Goal: Task Accomplishment & Management: Manage account settings

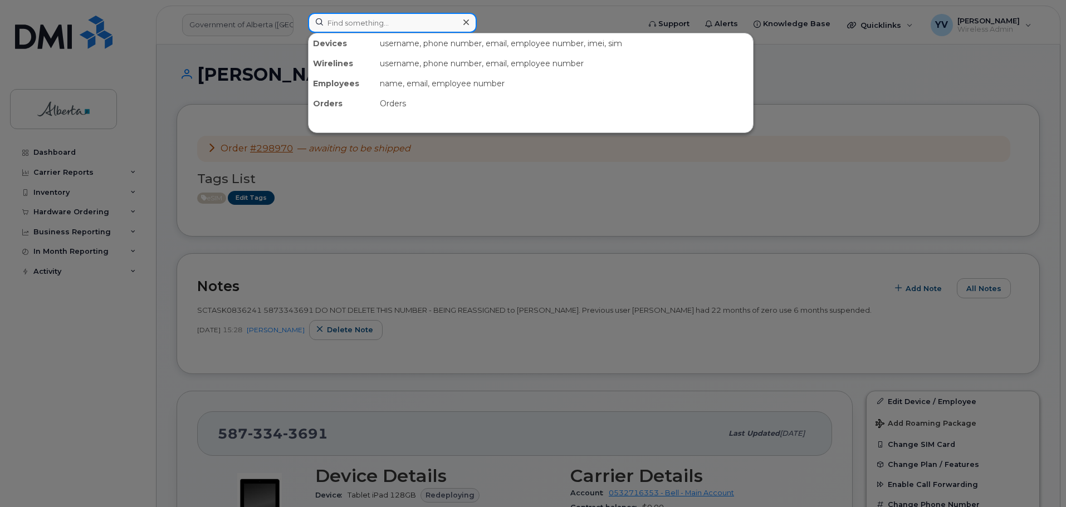
click at [346, 19] on input at bounding box center [392, 23] width 169 height 20
paste input "5873857999"
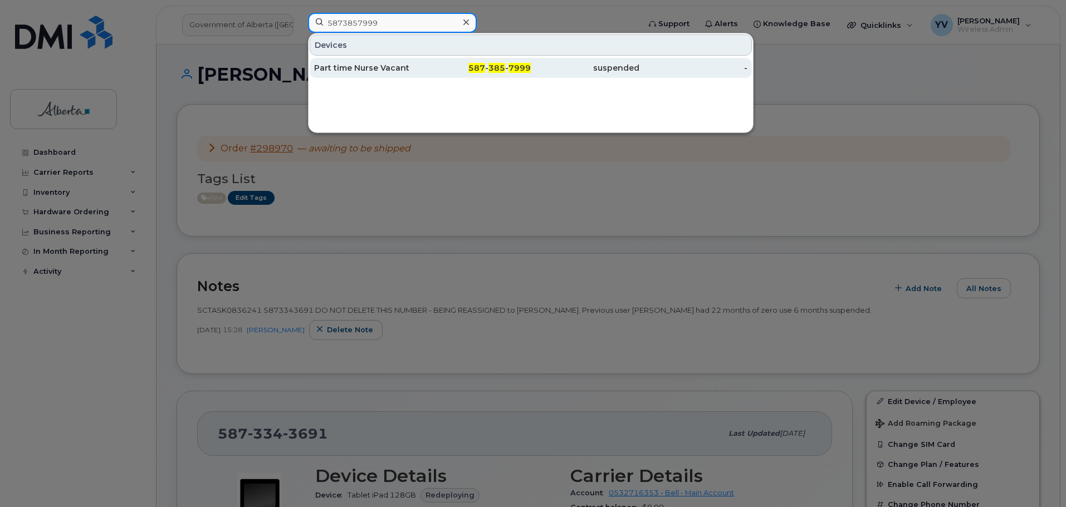
type input "5873857999"
click at [497, 65] on span "385" at bounding box center [497, 68] width 17 height 10
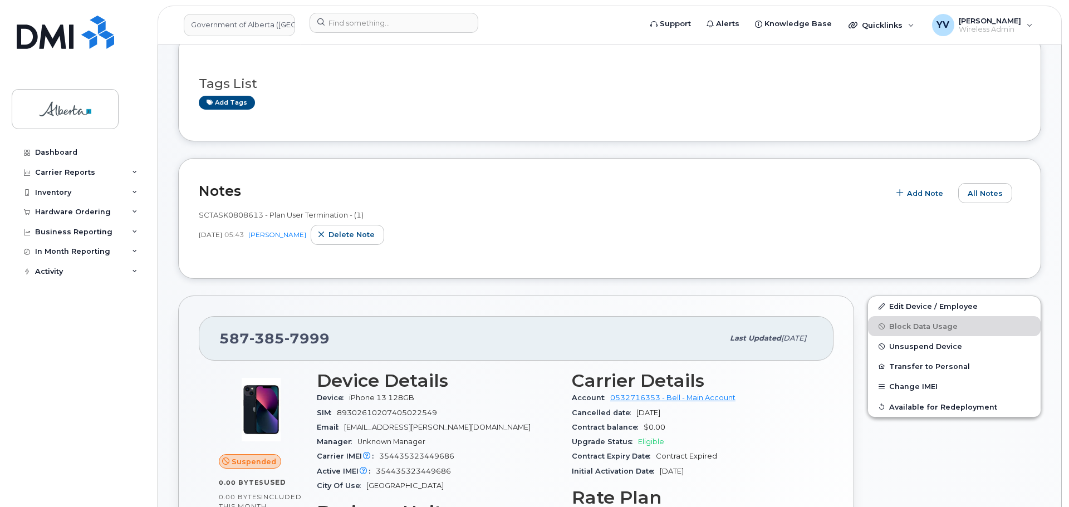
scroll to position [115, 0]
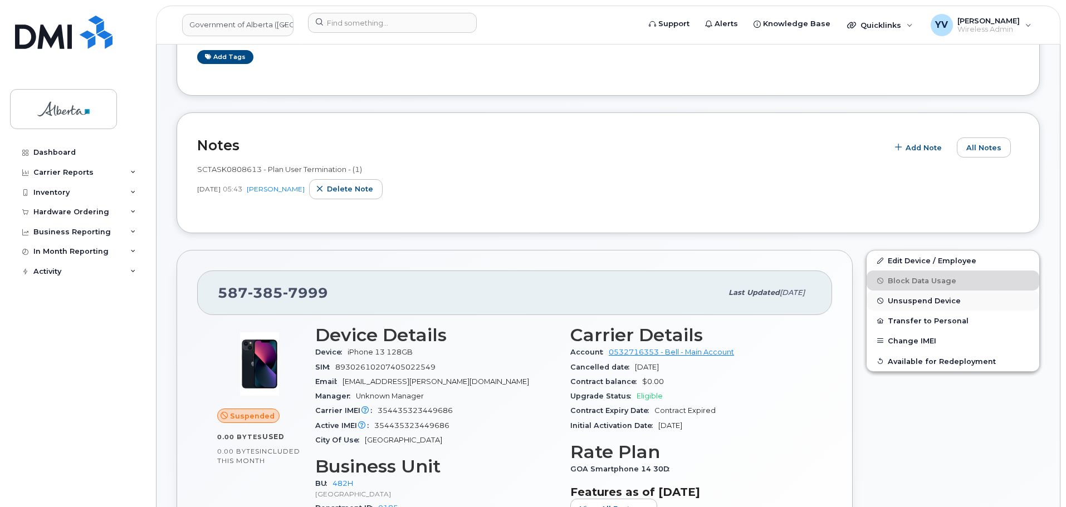
click at [906, 302] on span "Unsuspend Device" at bounding box center [924, 301] width 73 height 8
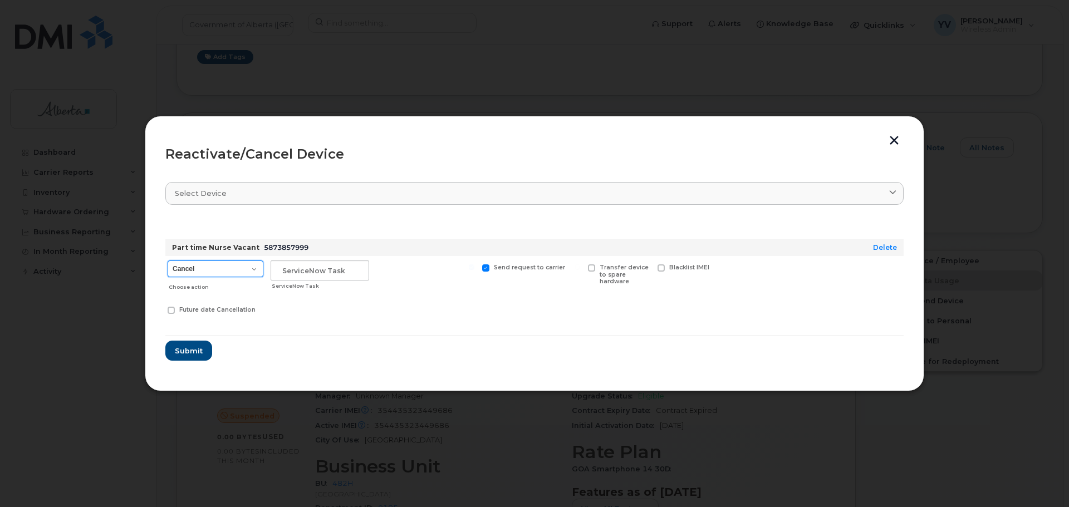
click at [255, 269] on select "Cancel Suspend - Extend Suspension Reactivate" at bounding box center [216, 269] width 96 height 17
select select "[object Object]"
click at [168, 261] on select "Cancel Suspend - Extend Suspension Reactivate" at bounding box center [216, 269] width 96 height 17
click at [273, 275] on input "text" at bounding box center [320, 271] width 99 height 20
paste input "SCTASK0839519"
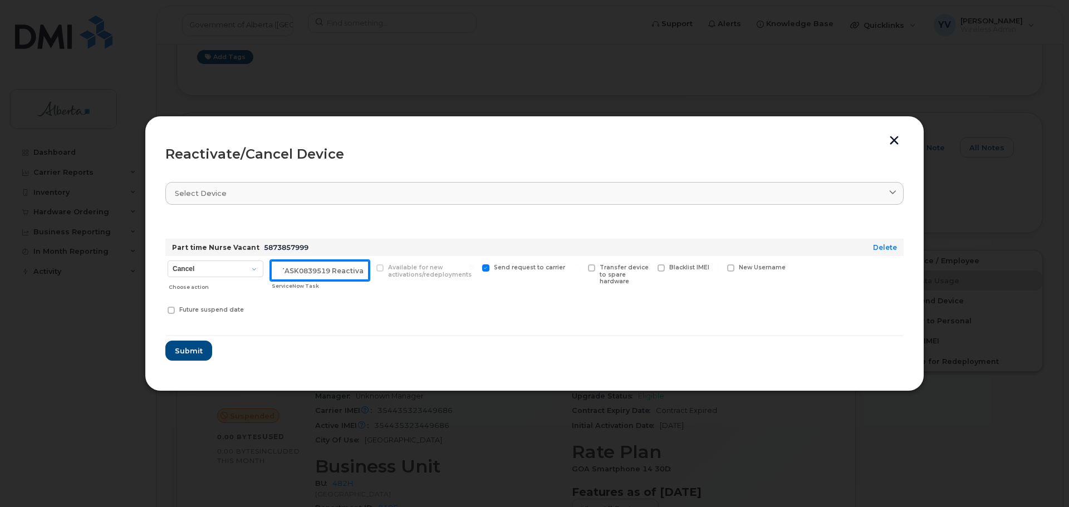
scroll to position [0, 17]
type input "SCTASK0839519 Reactivate"
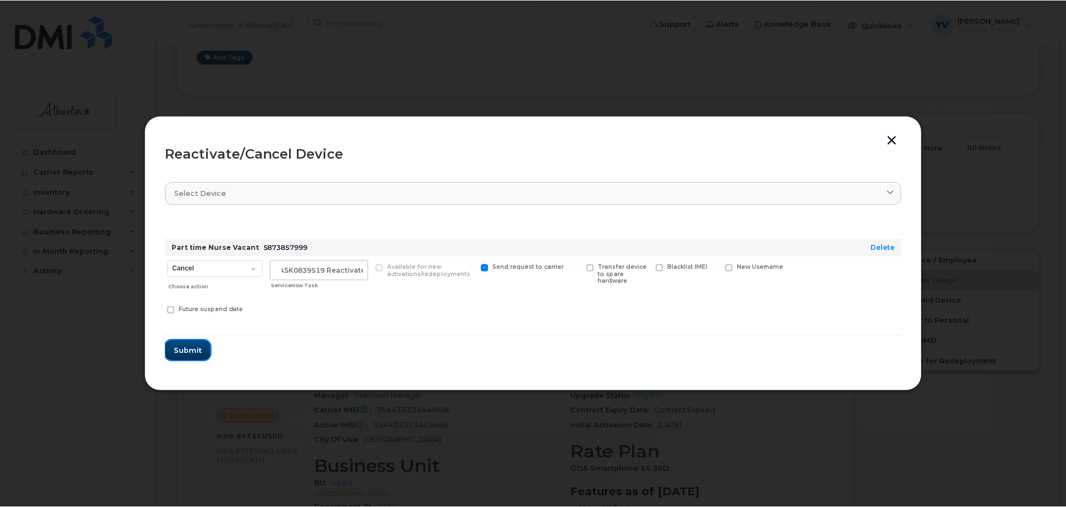
scroll to position [0, 0]
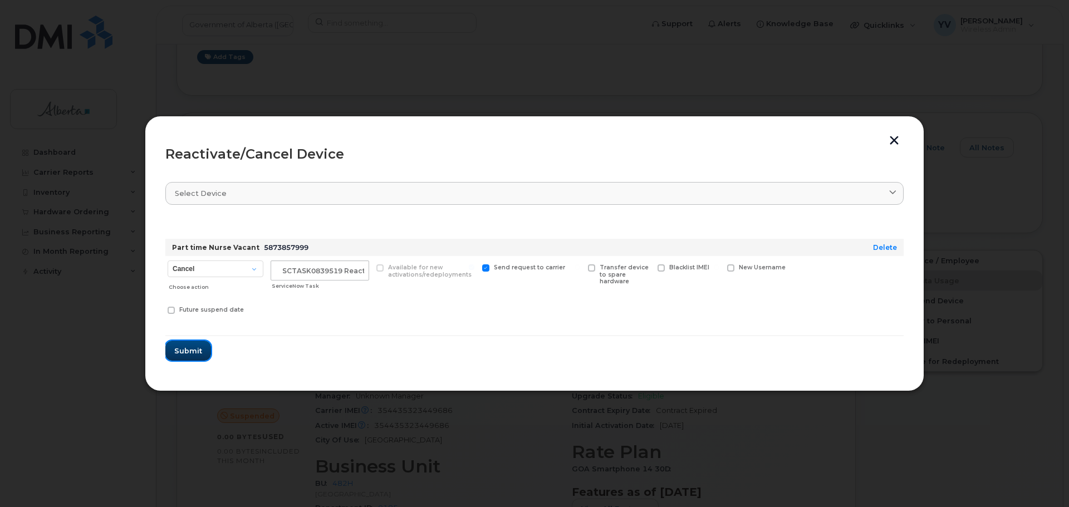
click at [185, 347] on span "Submit" at bounding box center [188, 351] width 28 height 11
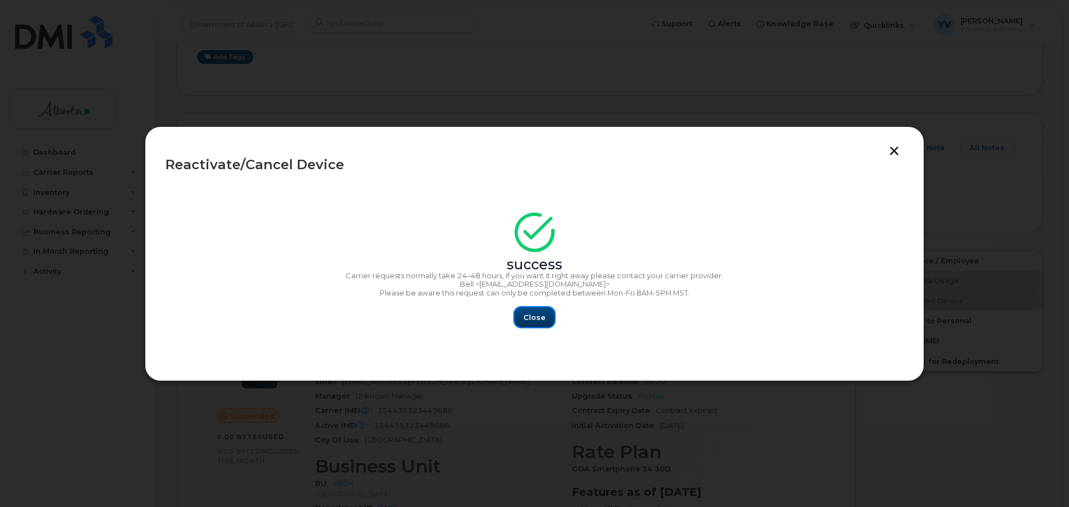
click at [534, 318] on span "Close" at bounding box center [535, 317] width 22 height 11
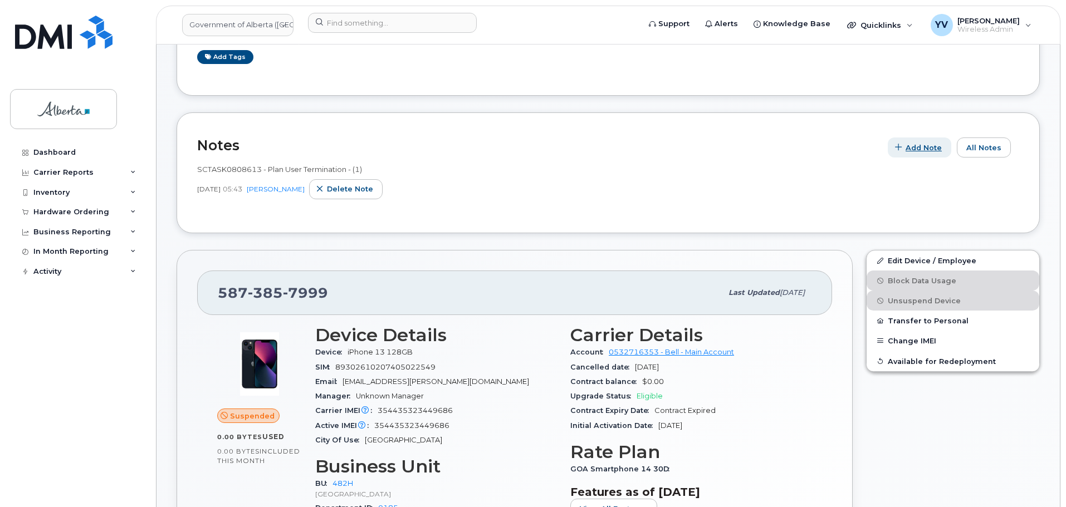
click at [919, 149] on span "Add Note" at bounding box center [924, 148] width 36 height 11
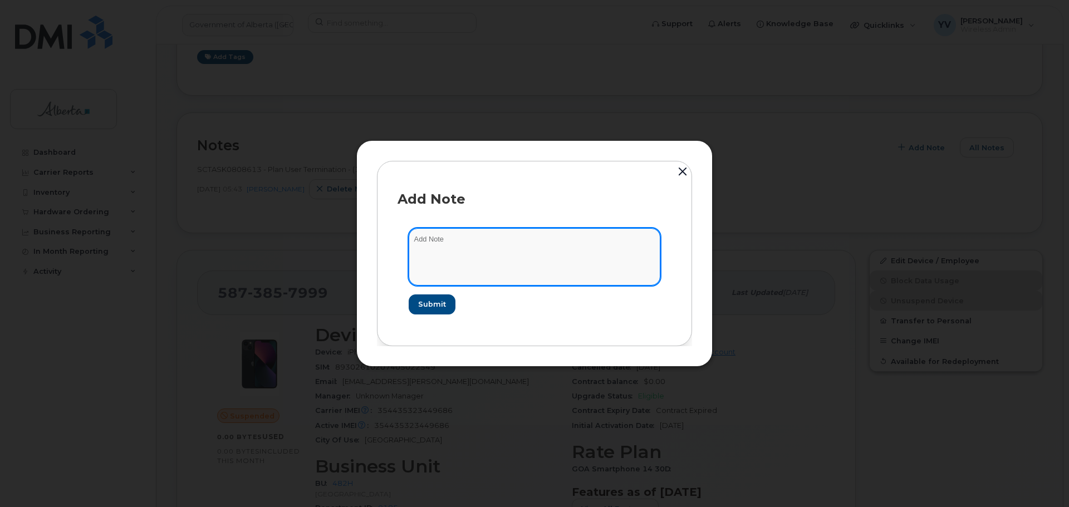
click at [428, 243] on textarea at bounding box center [535, 256] width 252 height 57
paste textarea "SCTASK0839519"
paste textarea "Device Plan Reassign - (1)"
type textarea "SCTASK0839519 Device Plan Reassign - (1)"
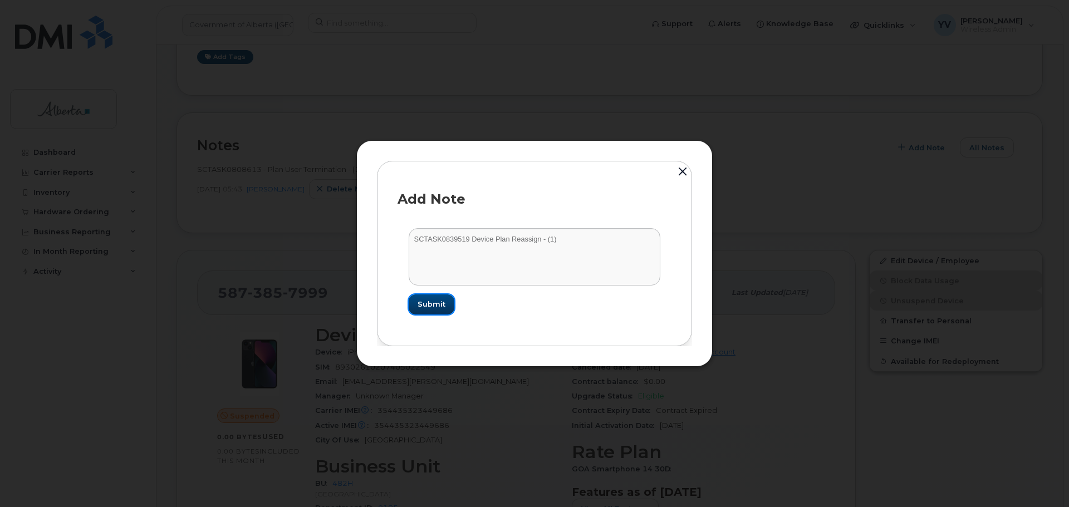
click at [429, 303] on span "Submit" at bounding box center [432, 304] width 28 height 11
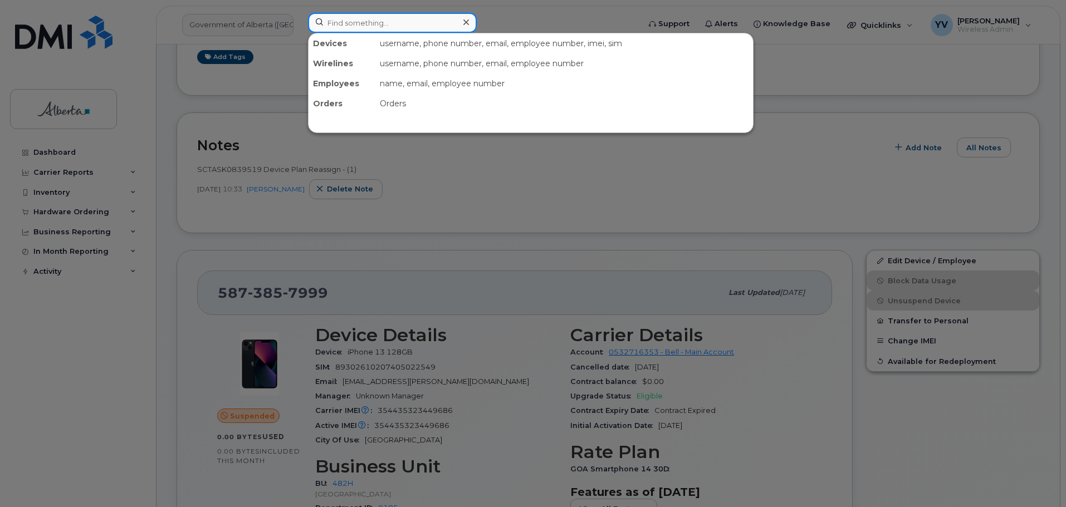
click at [349, 26] on input at bounding box center [392, 23] width 169 height 20
paste input "7805029079"
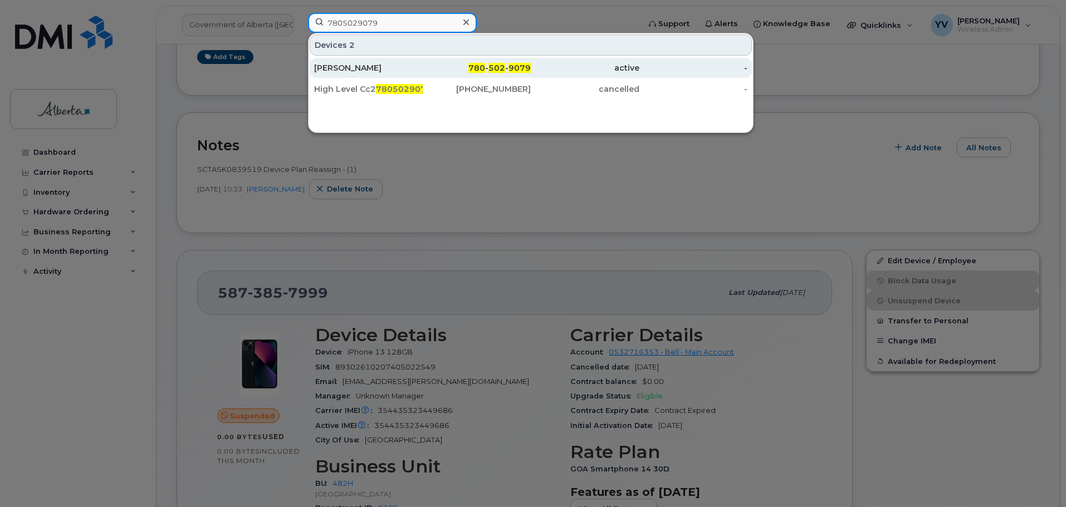
type input "7805029079"
click at [496, 64] on span "502" at bounding box center [497, 68] width 17 height 10
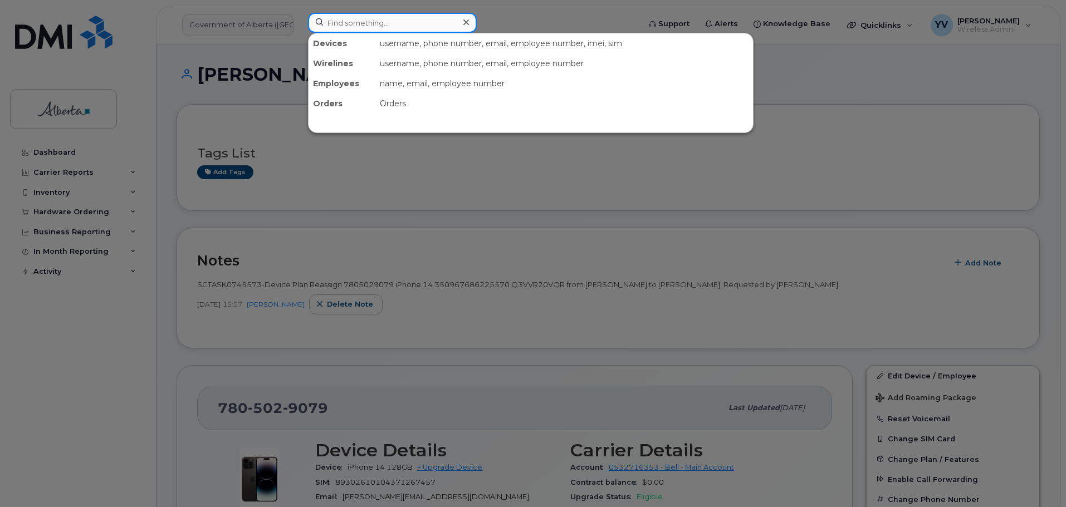
click at [350, 23] on input at bounding box center [392, 23] width 169 height 20
paste input "5873408746"
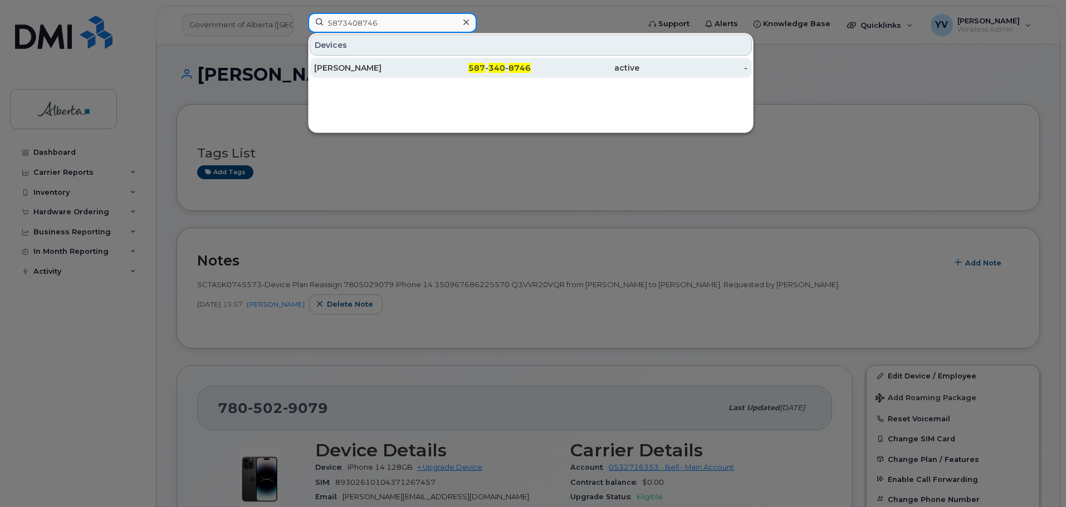
type input "5873408746"
click at [502, 69] on span "340" at bounding box center [497, 68] width 17 height 10
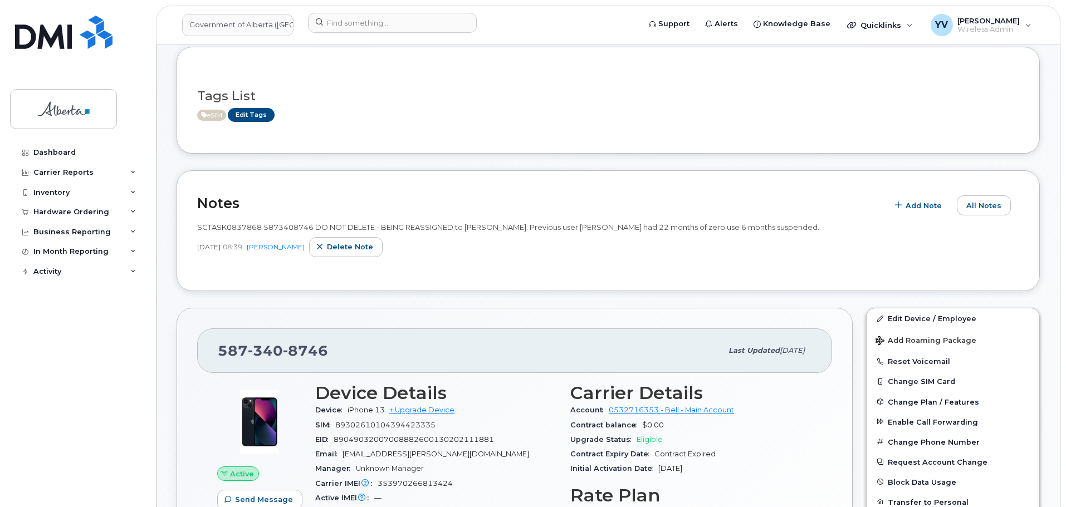
scroll to position [197, 0]
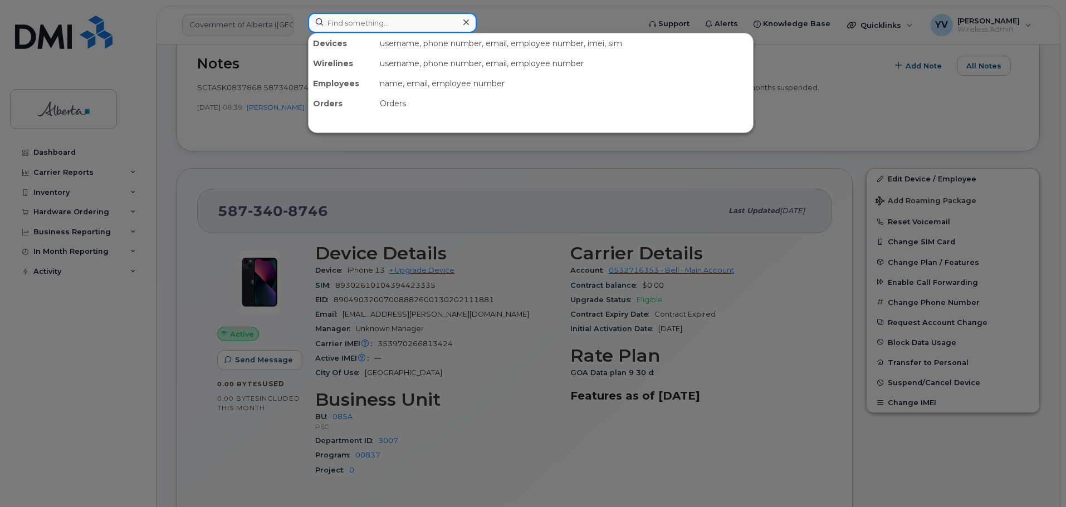
click at [337, 27] on input at bounding box center [392, 23] width 169 height 20
paste input "5873411054"
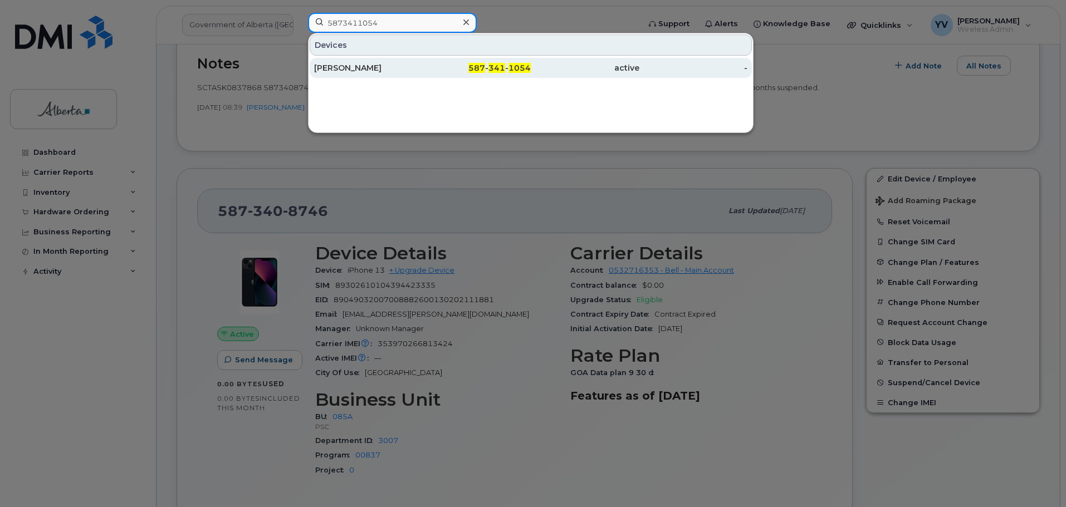
type input "5873411054"
click at [490, 69] on span "341" at bounding box center [497, 68] width 17 height 10
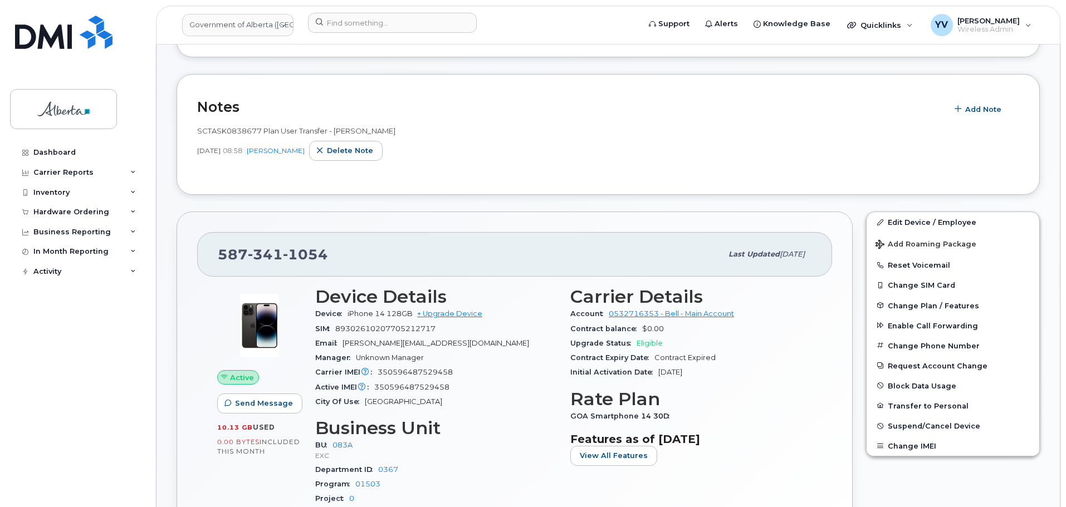
scroll to position [285, 0]
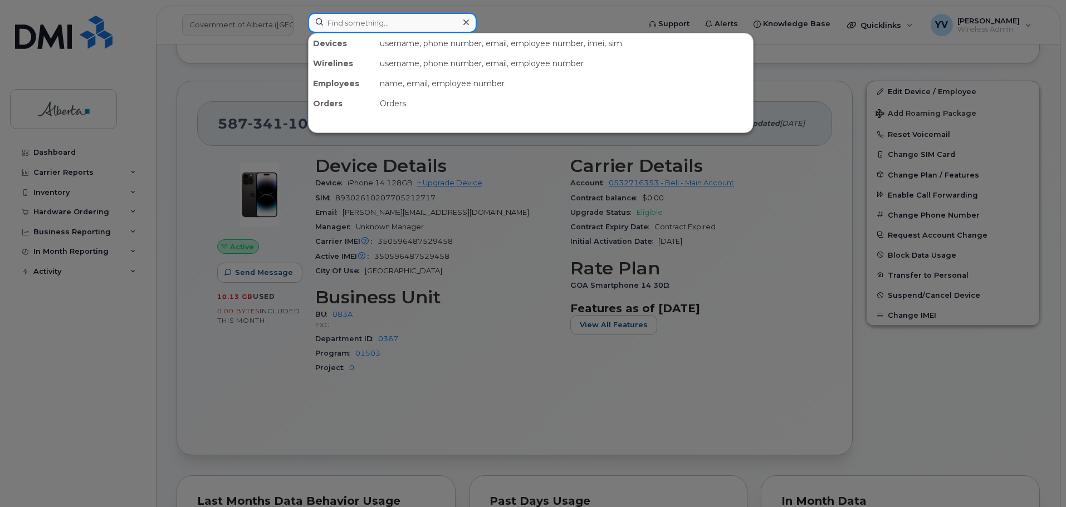
click at [339, 19] on input at bounding box center [392, 23] width 169 height 20
paste input "5873857999"
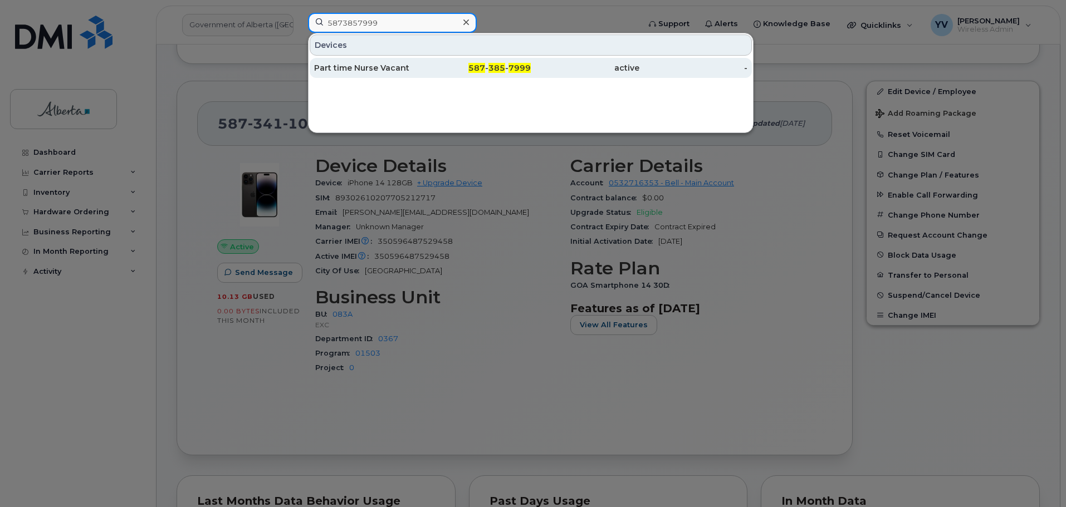
type input "5873857999"
click at [508, 67] on div "587 - 385 - 7999" at bounding box center [477, 67] width 109 height 11
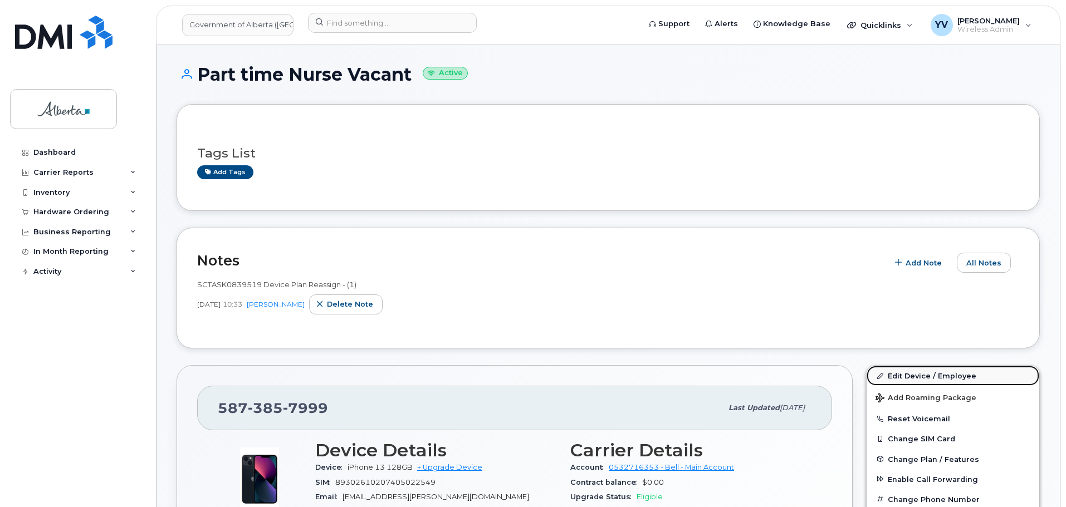
click at [917, 375] on link "Edit Device / Employee" at bounding box center [953, 376] width 173 height 20
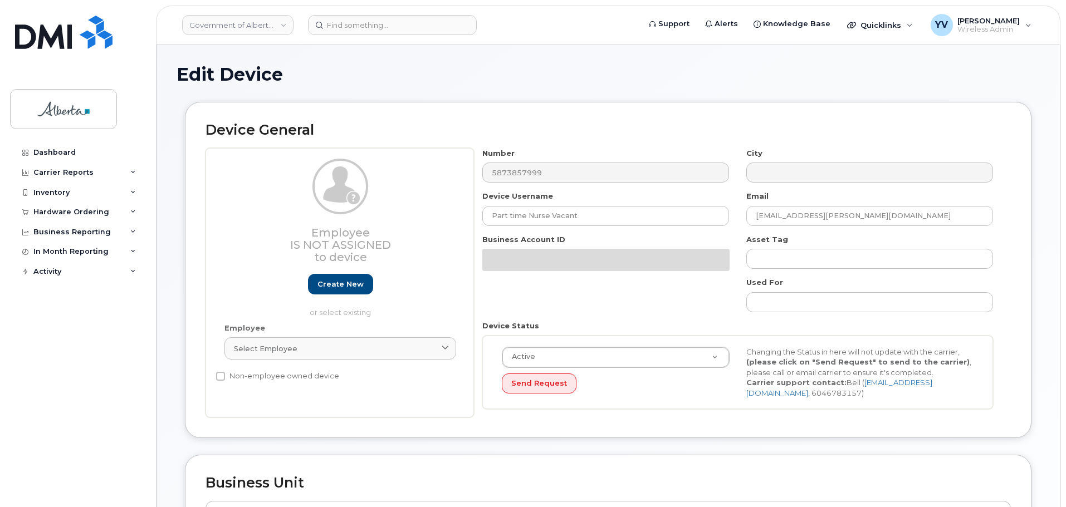
select select "29588065"
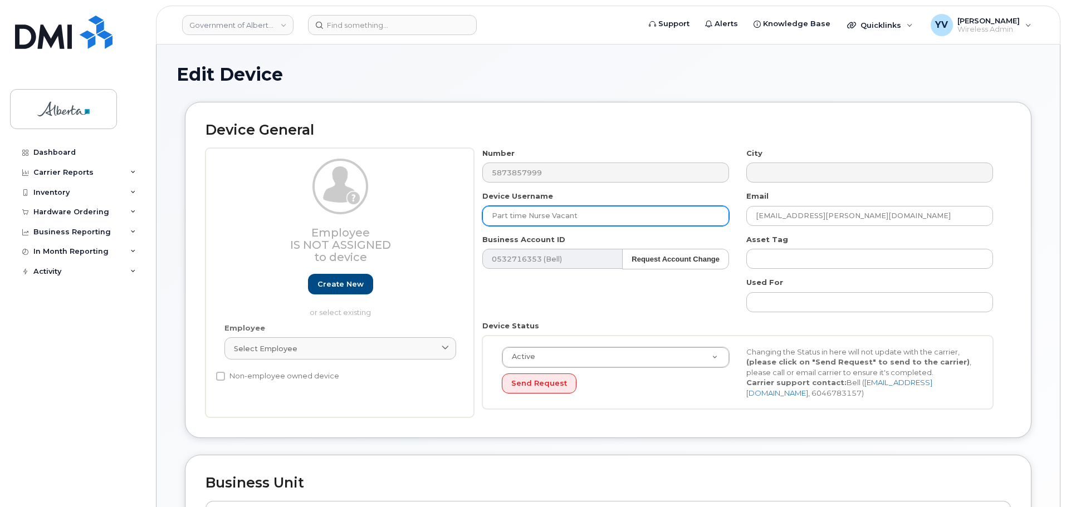
drag, startPoint x: 581, startPoint y: 216, endPoint x: 491, endPoint y: 218, distance: 89.7
click at [491, 218] on input "Part time Nurse Vacant" at bounding box center [605, 216] width 247 height 20
paste input "[PERSON_NAME]"
type input "[PERSON_NAME]"
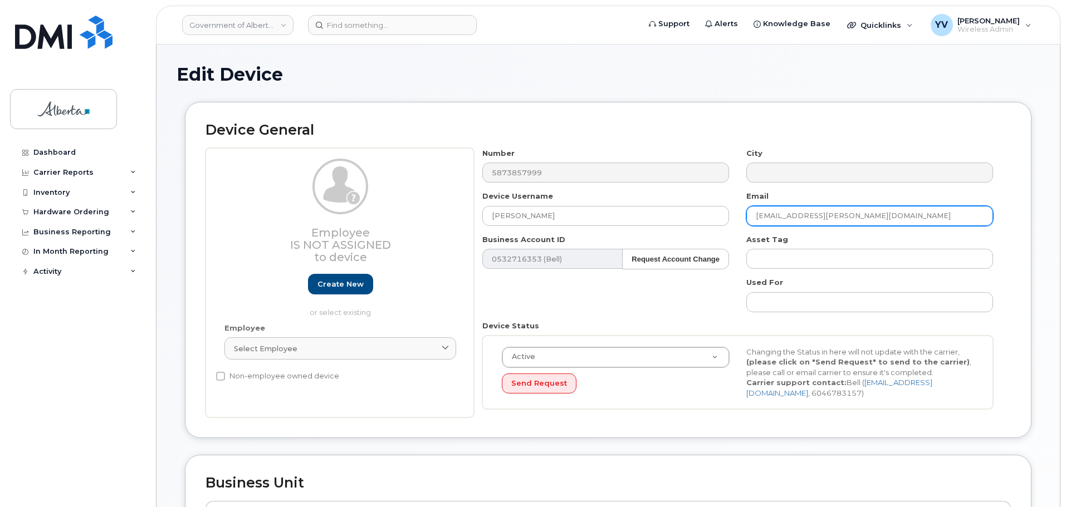
drag, startPoint x: 891, startPoint y: 214, endPoint x: 749, endPoint y: 221, distance: 142.8
click at [749, 221] on input "[EMAIL_ADDRESS][PERSON_NAME][DOMAIN_NAME]" at bounding box center [869, 216] width 247 height 20
paste input "Jordan.[PERSON_NAME]"
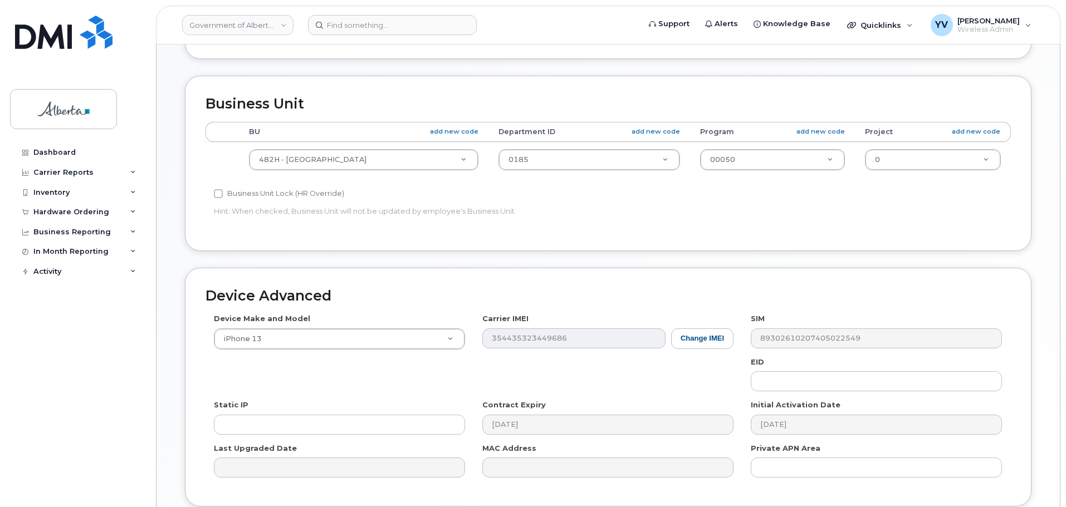
scroll to position [472, 0]
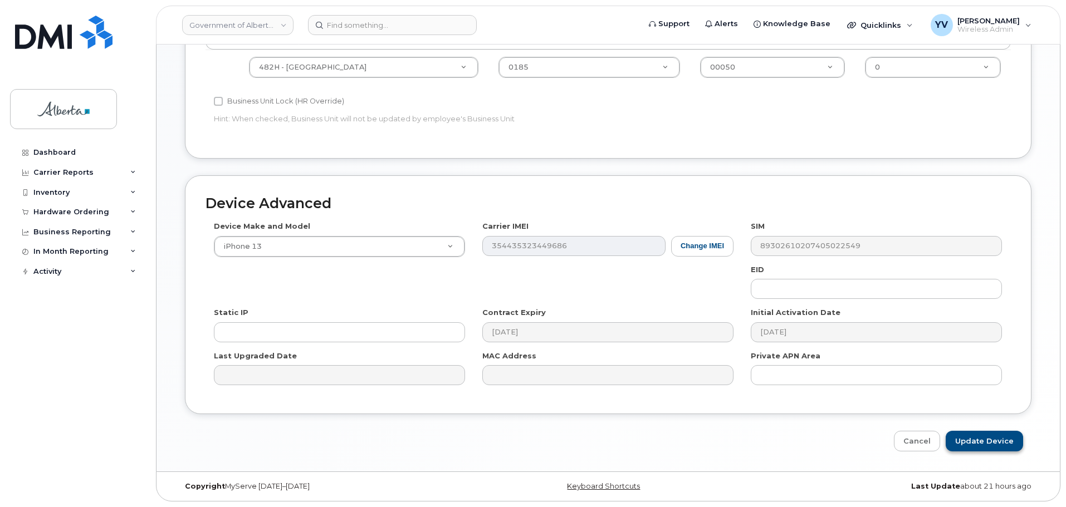
type input "[EMAIL_ADDRESS][PERSON_NAME][DOMAIN_NAME]"
click at [987, 436] on input "Update Device" at bounding box center [984, 441] width 77 height 21
type input "Saving..."
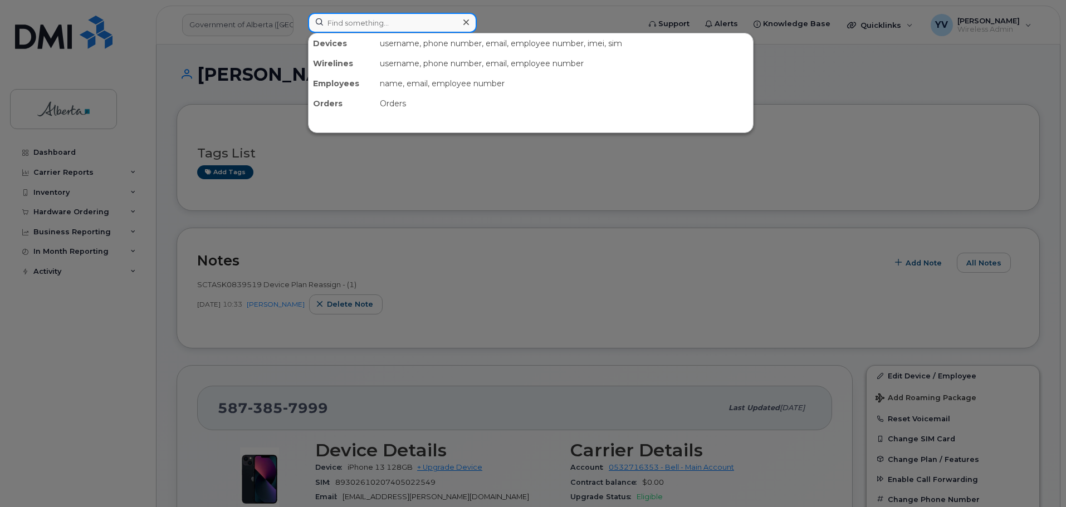
click at [334, 16] on input at bounding box center [392, 23] width 169 height 20
paste input "4038280203"
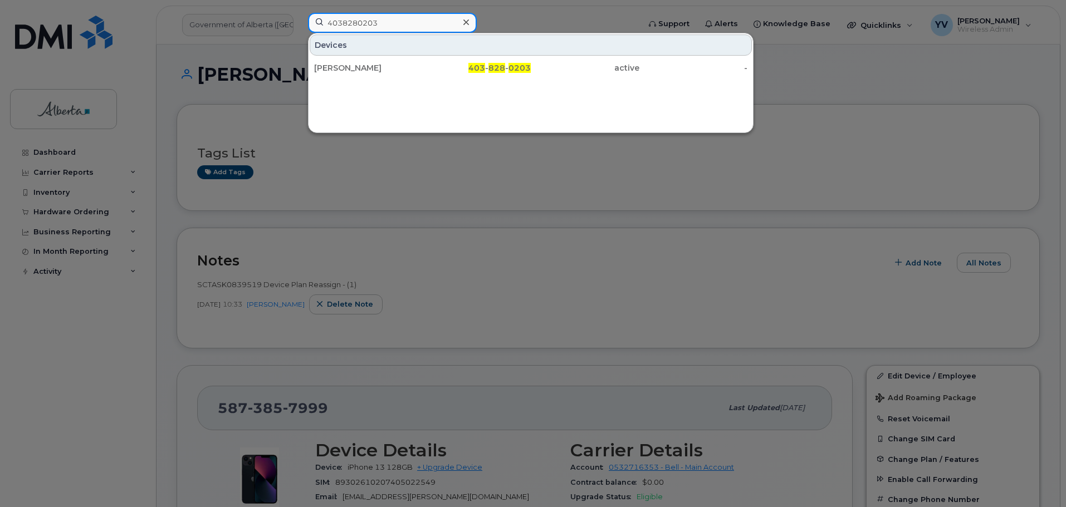
type input "4038280203"
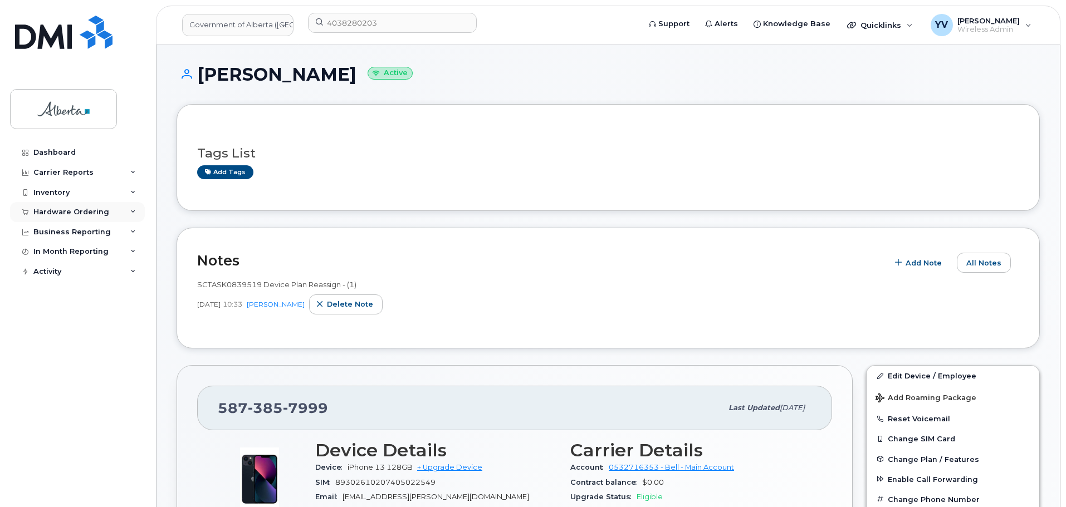
click at [54, 213] on div "Hardware Ordering" at bounding box center [71, 212] width 76 height 9
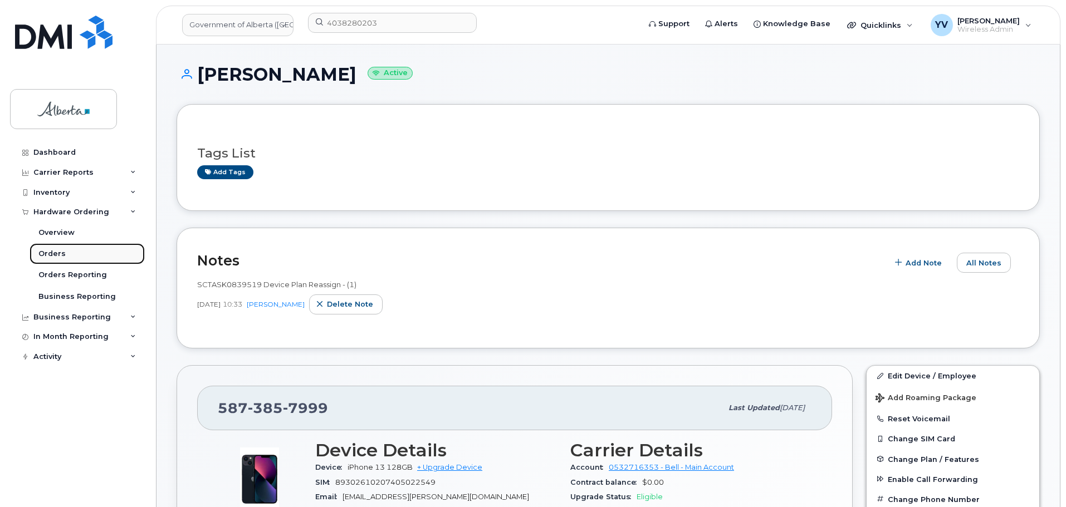
click at [44, 251] on div "Orders" at bounding box center [51, 254] width 27 height 10
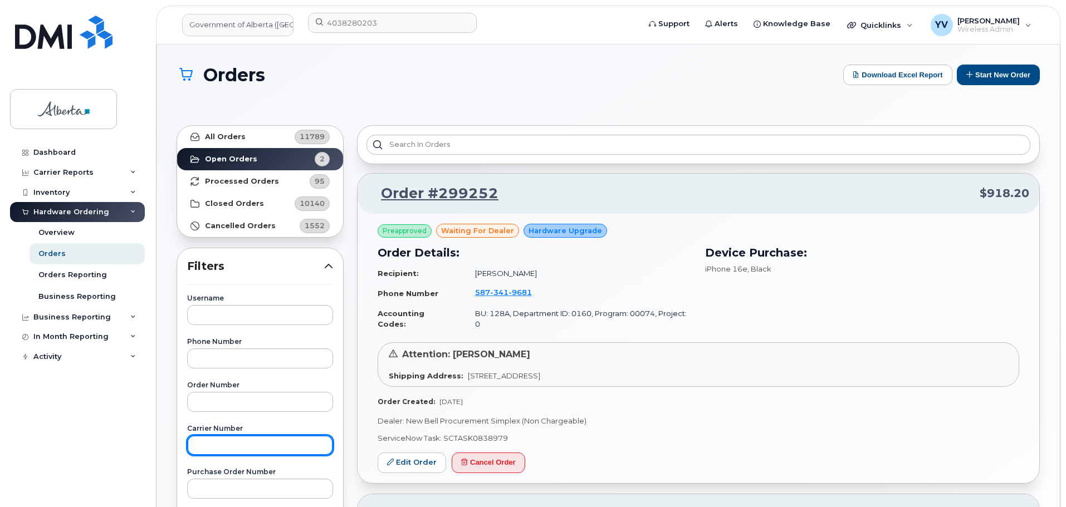
click at [206, 446] on input "text" at bounding box center [260, 446] width 146 height 20
type input "3009167"
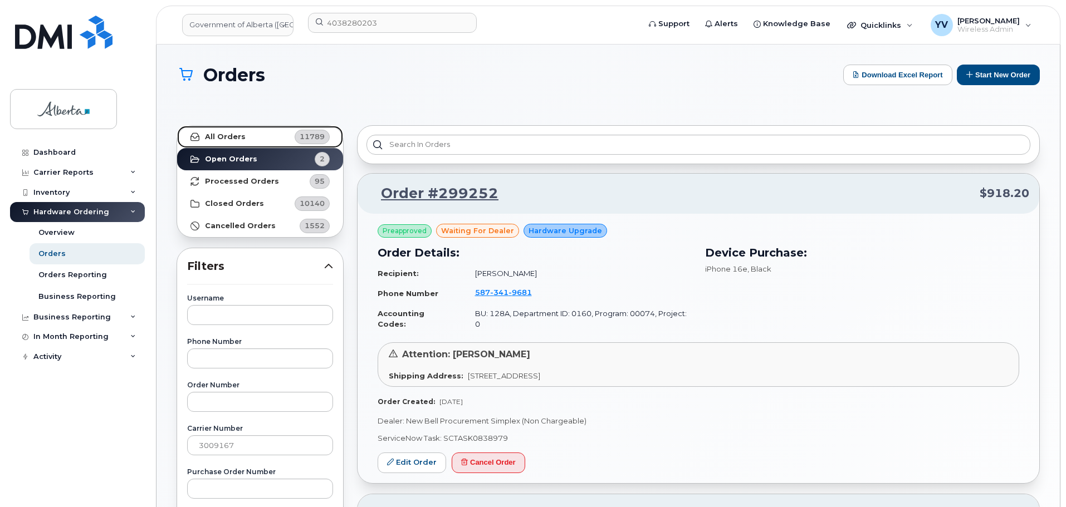
click at [223, 131] on link "All Orders 11789" at bounding box center [260, 137] width 166 height 22
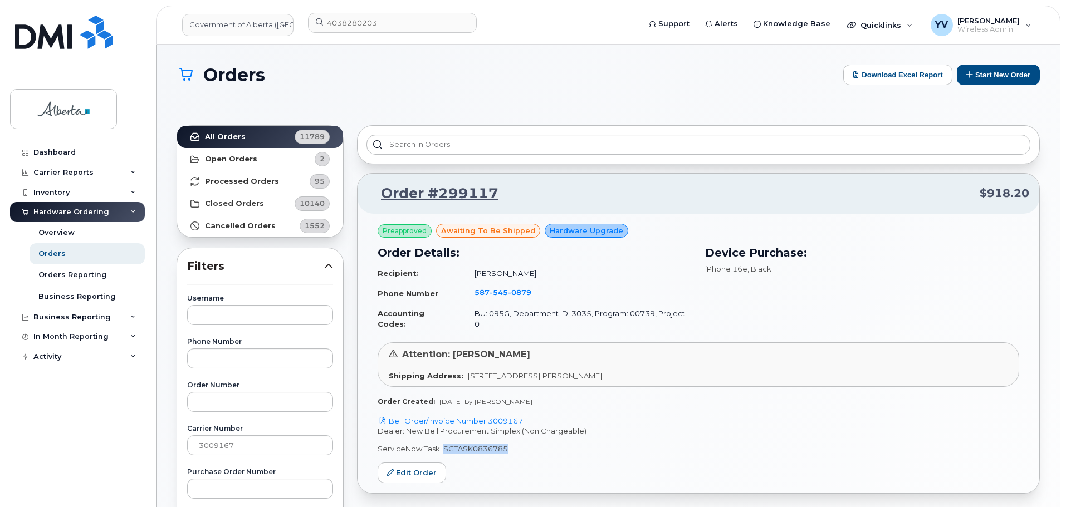
drag, startPoint x: 505, startPoint y: 439, endPoint x: 444, endPoint y: 440, distance: 61.3
click at [444, 444] on p "ServiceNow Task: SCTASK0836785" at bounding box center [699, 449] width 642 height 11
copy p "SCTASK0836785"
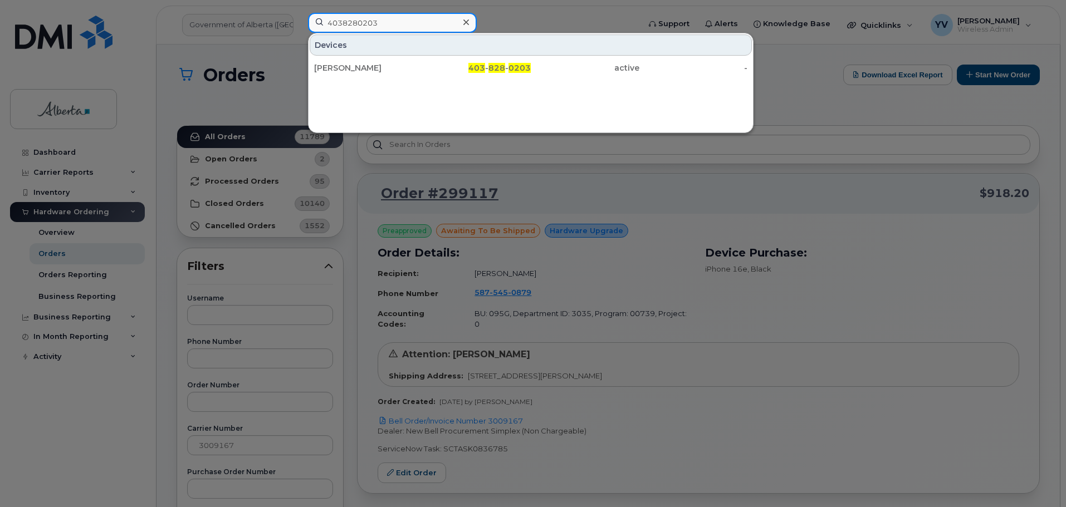
drag, startPoint x: 385, startPoint y: 19, endPoint x: 323, endPoint y: 19, distance: 62.4
click at [323, 19] on input "4038280203" at bounding box center [392, 23] width 169 height 20
paste input "5875450879"
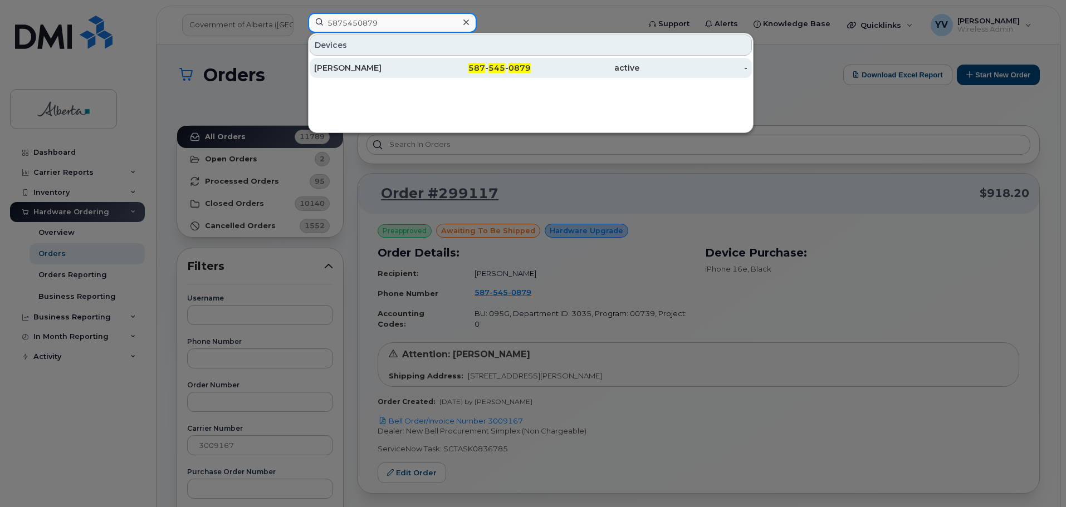
type input "5875450879"
click at [531, 61] on div "587 - 545 - 0879" at bounding box center [585, 68] width 109 height 20
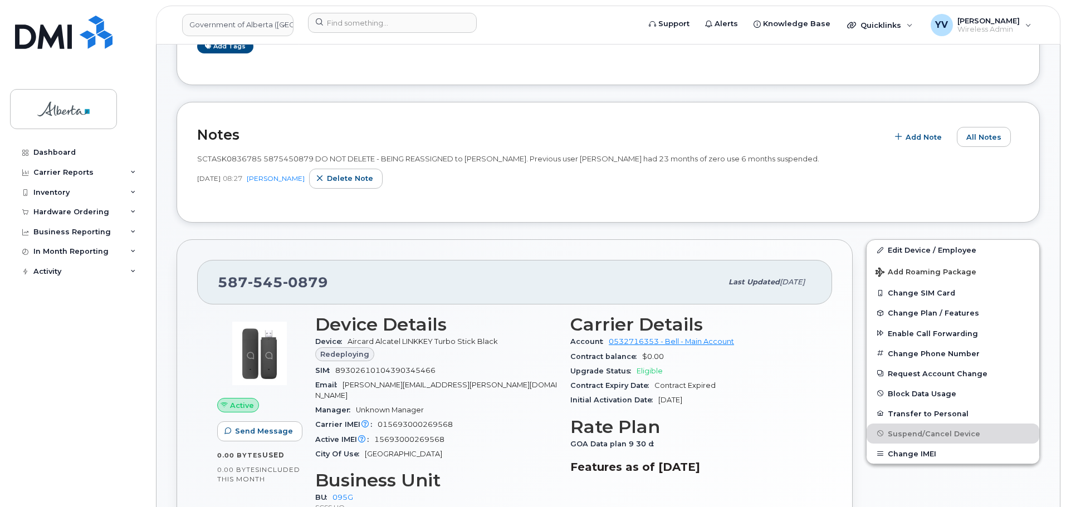
scroll to position [223, 0]
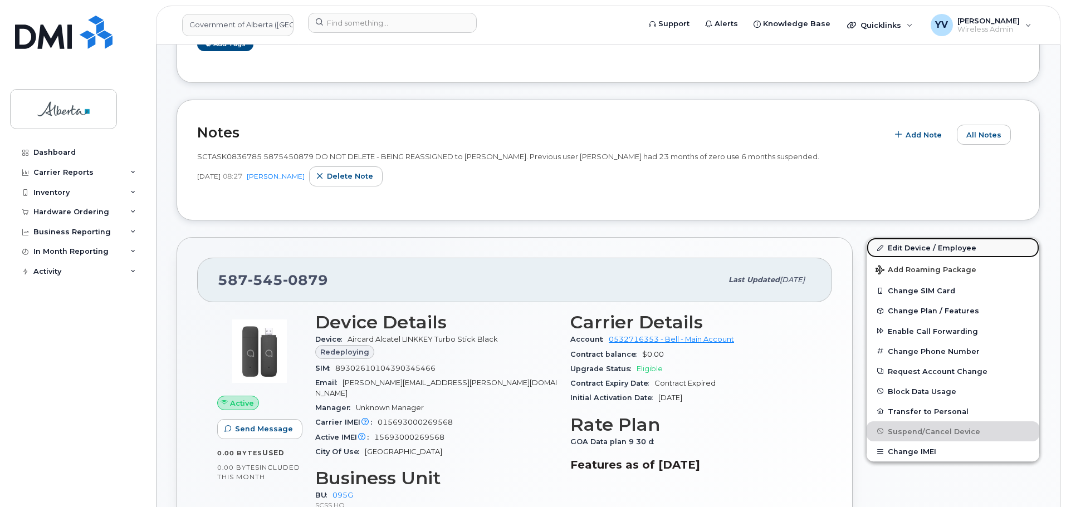
click at [919, 246] on link "Edit Device / Employee" at bounding box center [953, 248] width 173 height 20
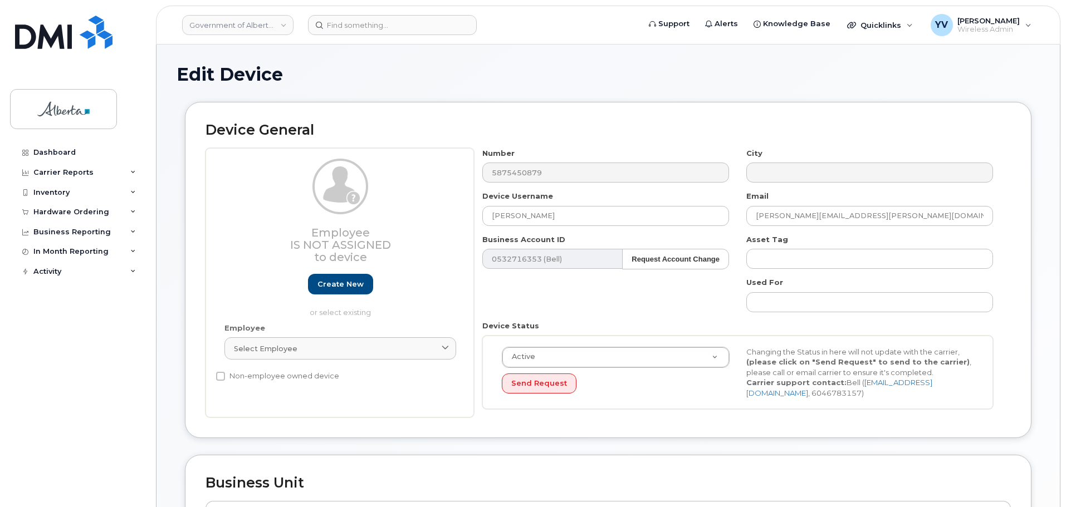
select select "4120333"
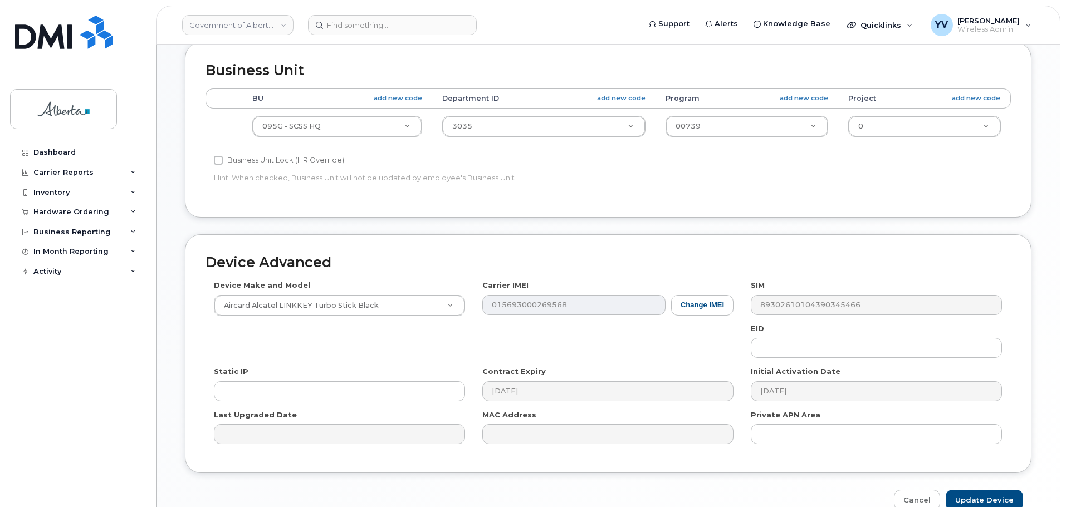
scroll to position [447, 0]
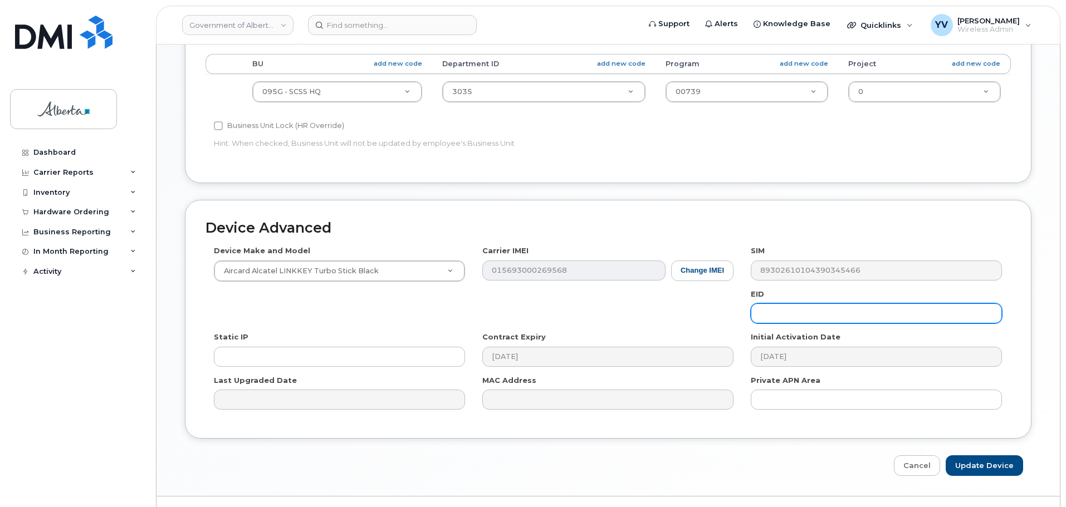
click at [770, 313] on input "text" at bounding box center [876, 314] width 251 height 20
paste input "89043052010008887025010584365821"
type input "89043052010008887025010584365821"
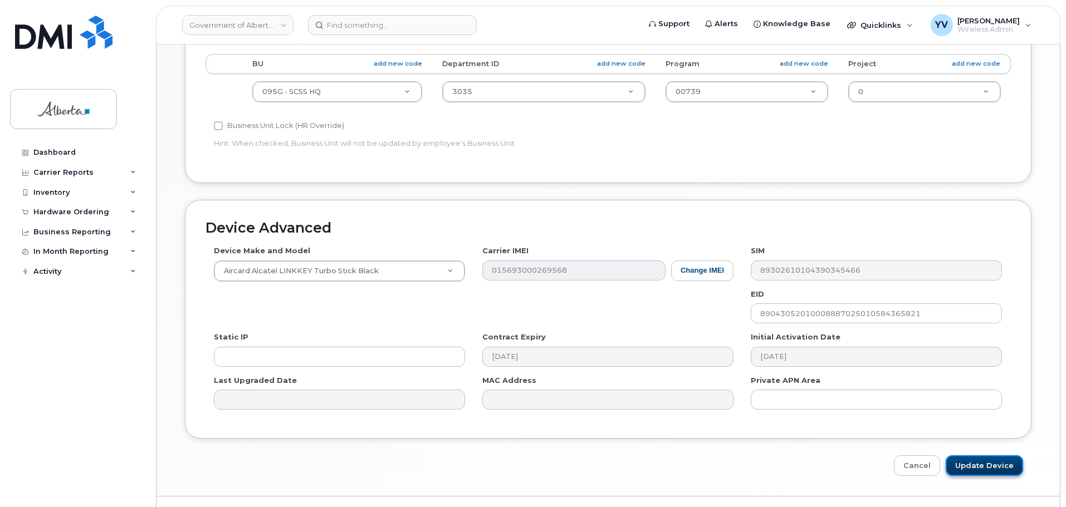
click at [983, 462] on input "Update Device" at bounding box center [984, 466] width 77 height 21
type input "Saving..."
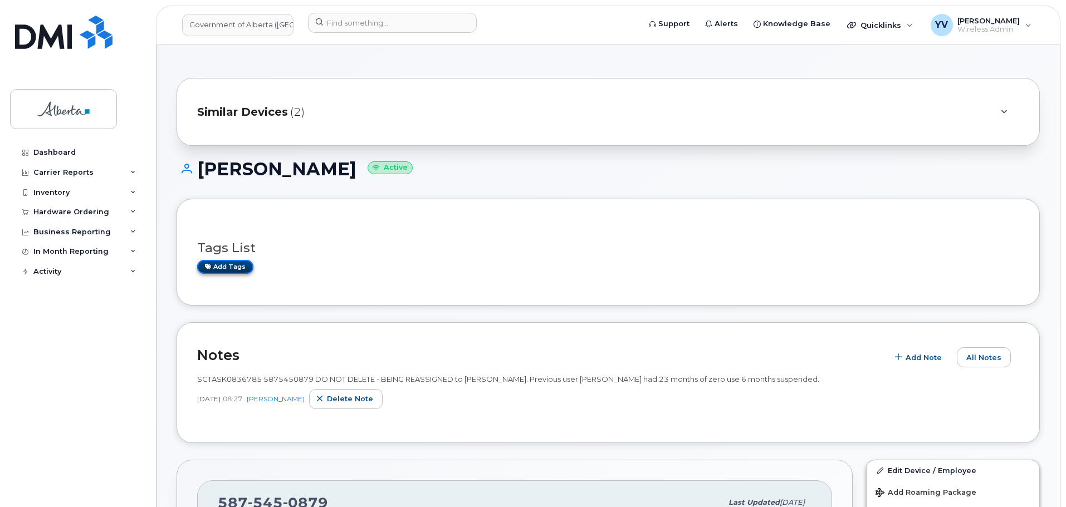
click at [220, 267] on link "Add tags" at bounding box center [225, 267] width 56 height 14
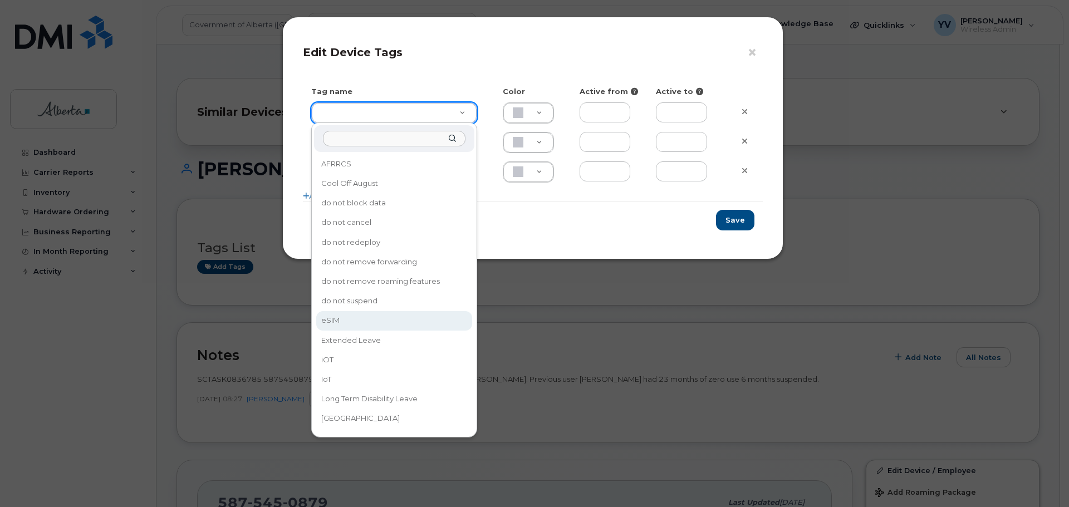
type input "eSIM"
type input "D6CDC1"
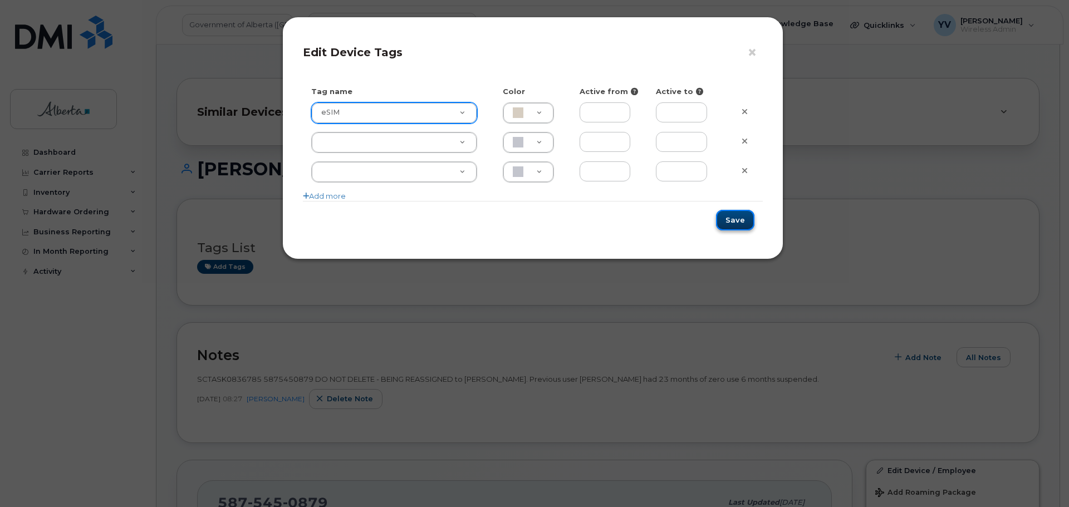
click at [746, 217] on button "Save" at bounding box center [735, 220] width 38 height 21
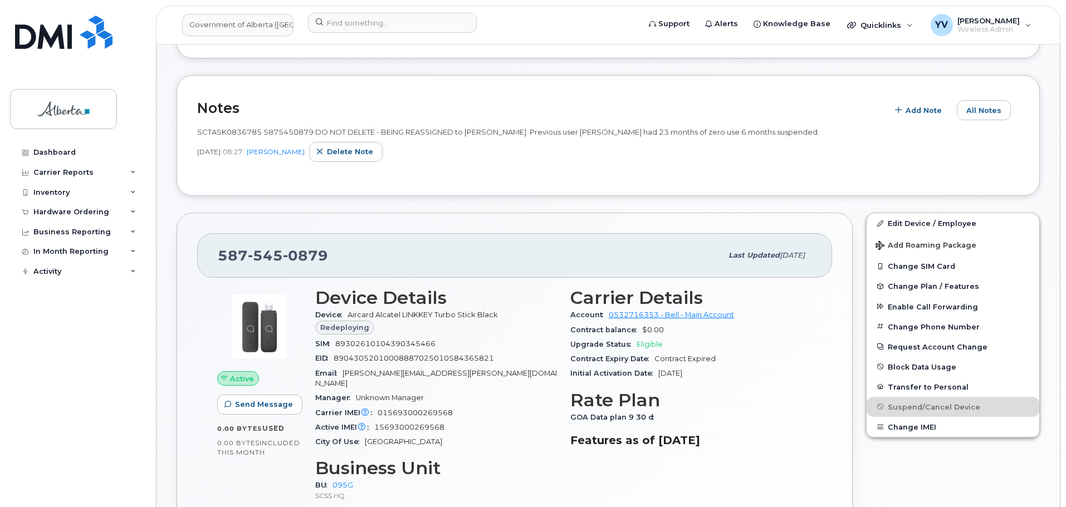
scroll to position [255, 0]
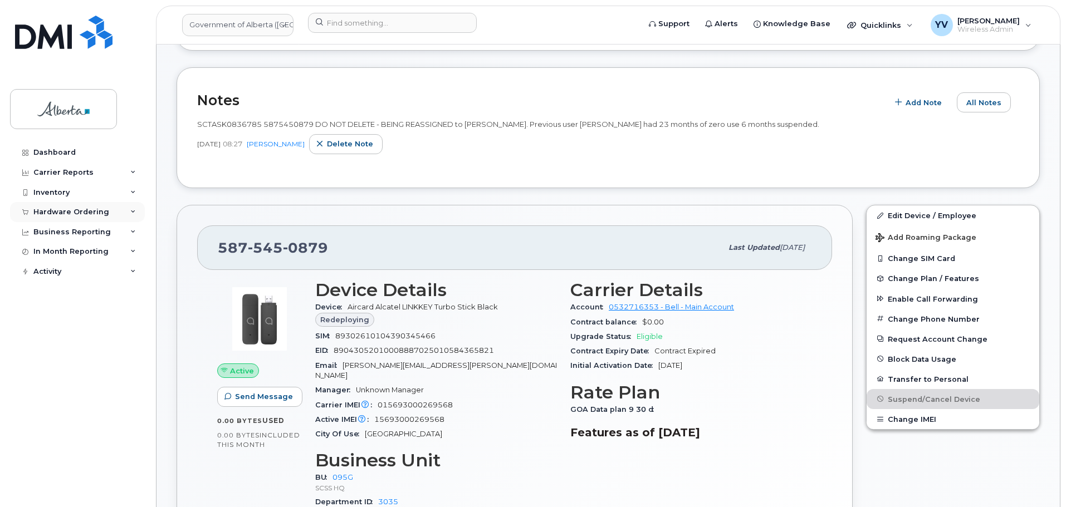
click at [64, 208] on div "Hardware Ordering" at bounding box center [71, 212] width 76 height 9
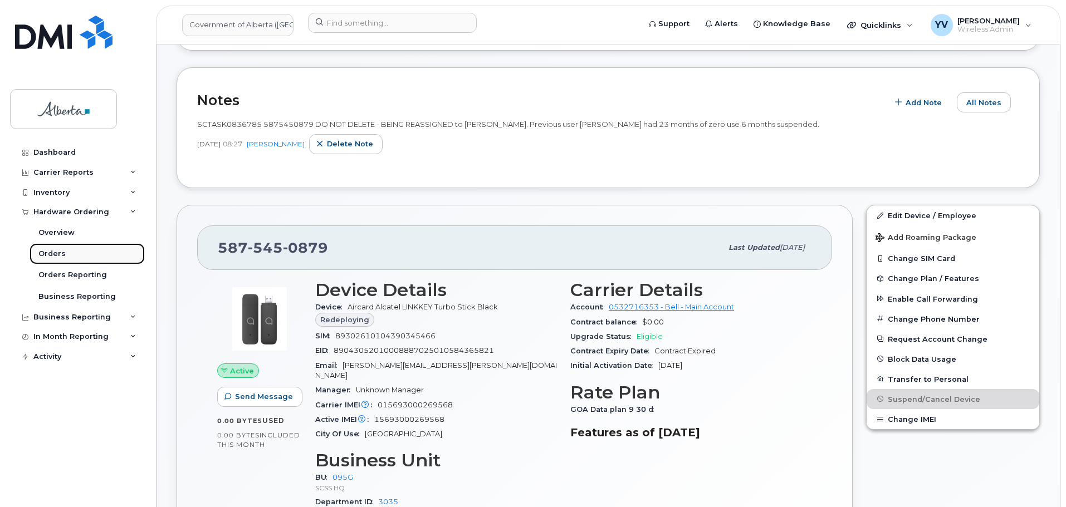
click at [50, 251] on div "Orders" at bounding box center [51, 254] width 27 height 10
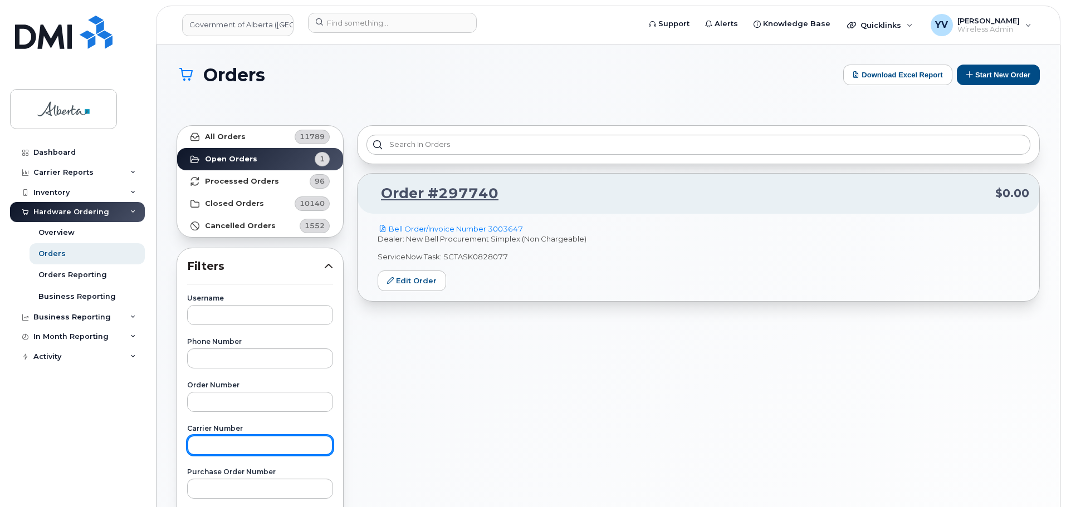
click at [212, 447] on input "text" at bounding box center [260, 446] width 146 height 20
type input "3009822"
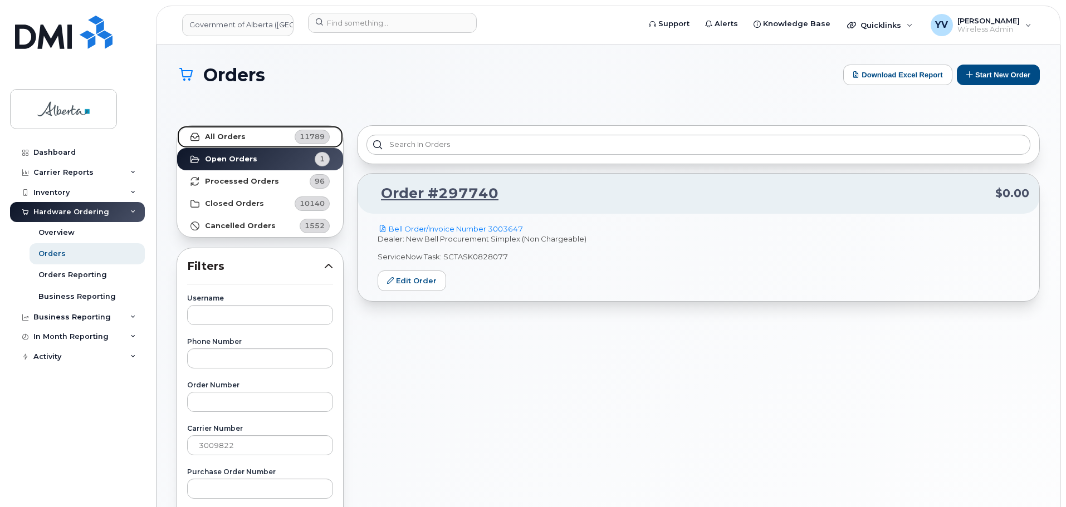
click at [213, 135] on strong "All Orders" at bounding box center [225, 137] width 41 height 9
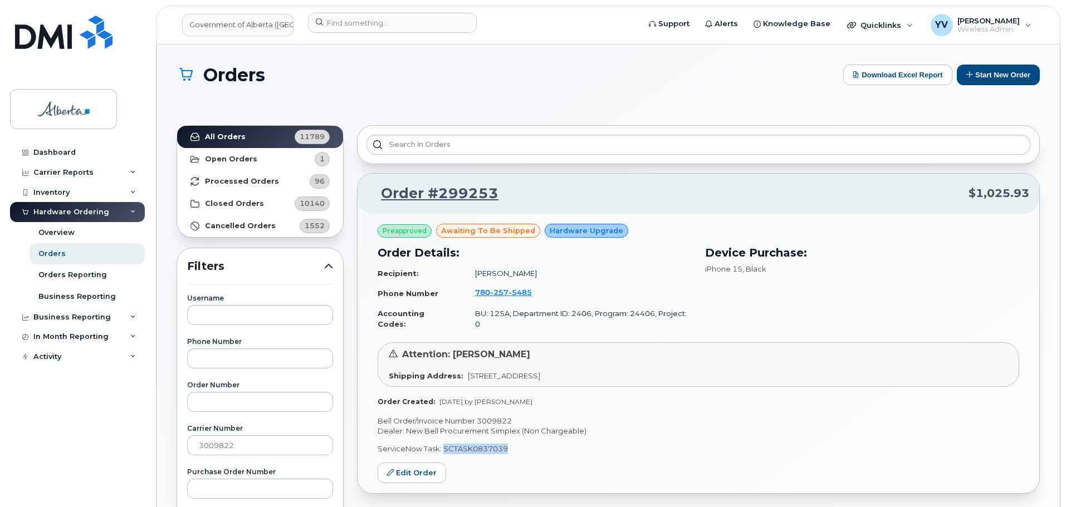
drag, startPoint x: 506, startPoint y: 438, endPoint x: 443, endPoint y: 441, distance: 63.5
click at [443, 444] on p "ServiceNow Task: SCTASK0837039" at bounding box center [699, 449] width 642 height 11
copy p "SCTASK0837039"
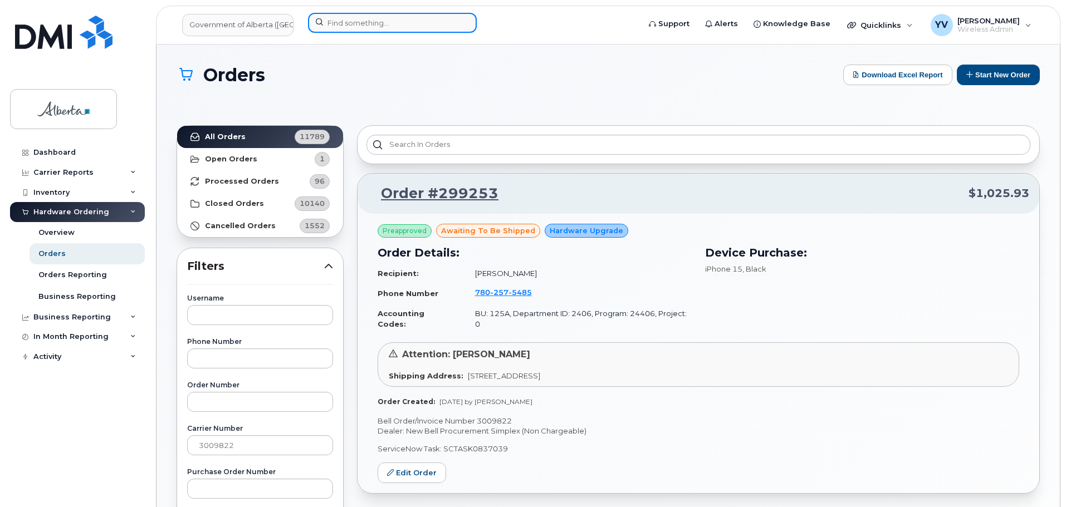
click at [333, 19] on input at bounding box center [392, 23] width 169 height 20
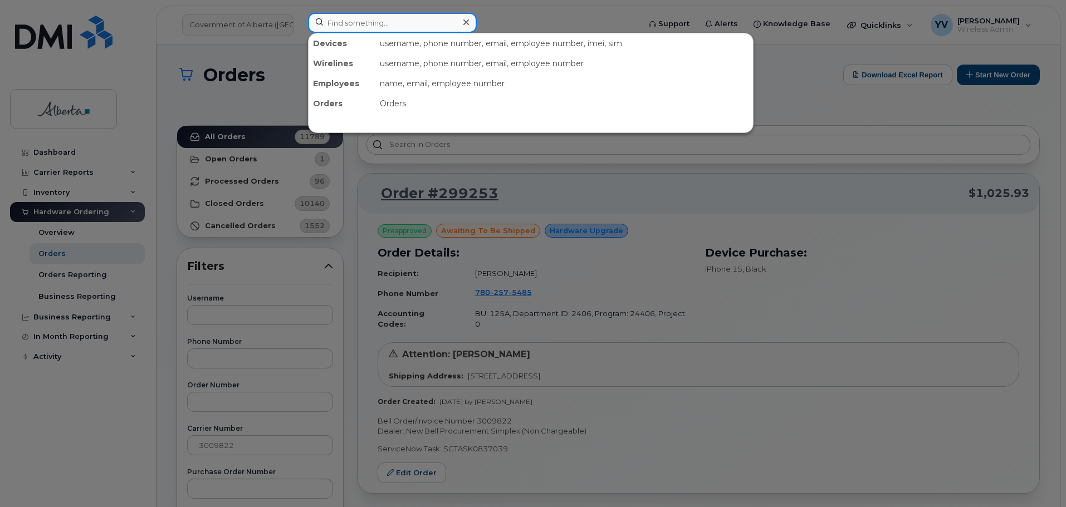
paste input "7802575485"
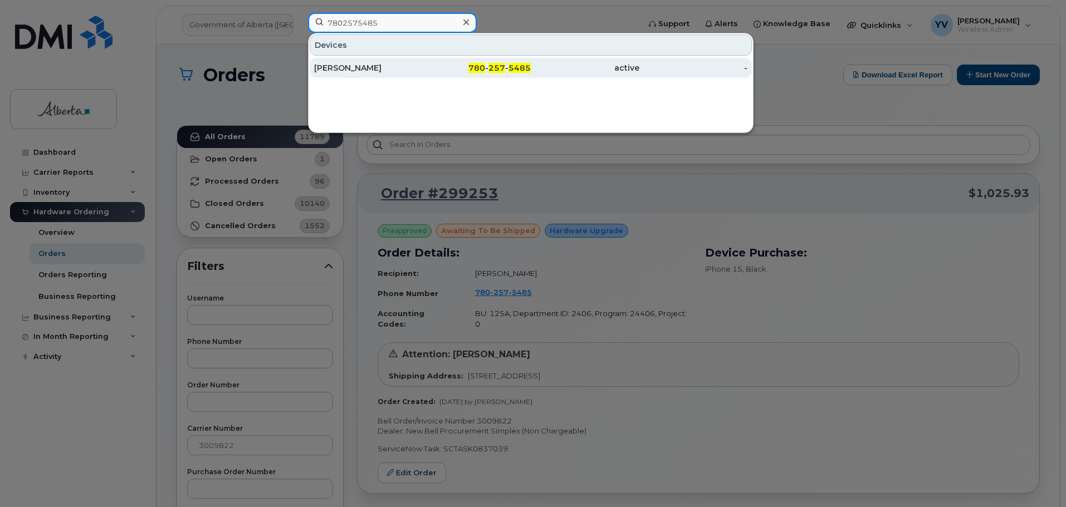
type input "7802575485"
click at [507, 69] on div "780 - 257 - 5485" at bounding box center [477, 67] width 109 height 11
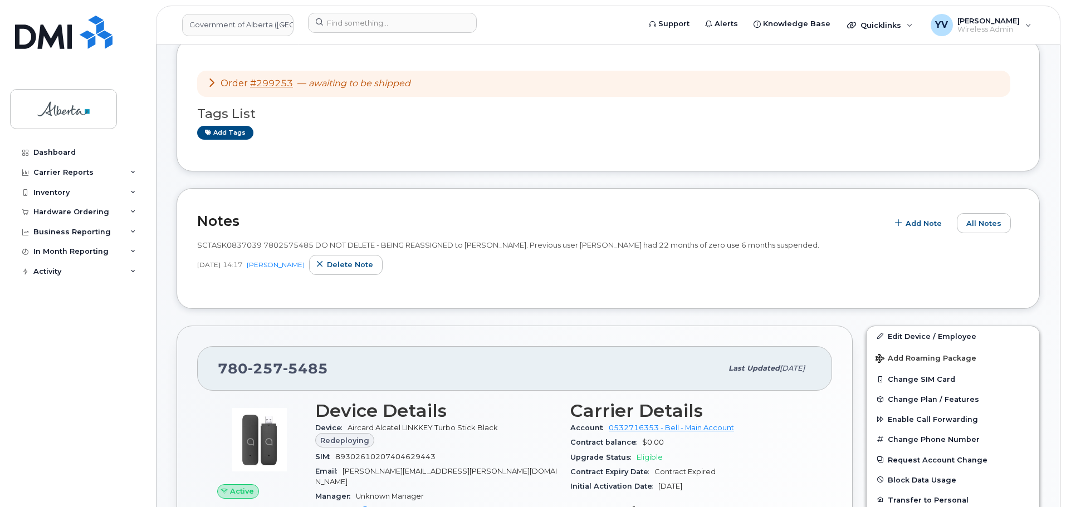
scroll to position [178, 0]
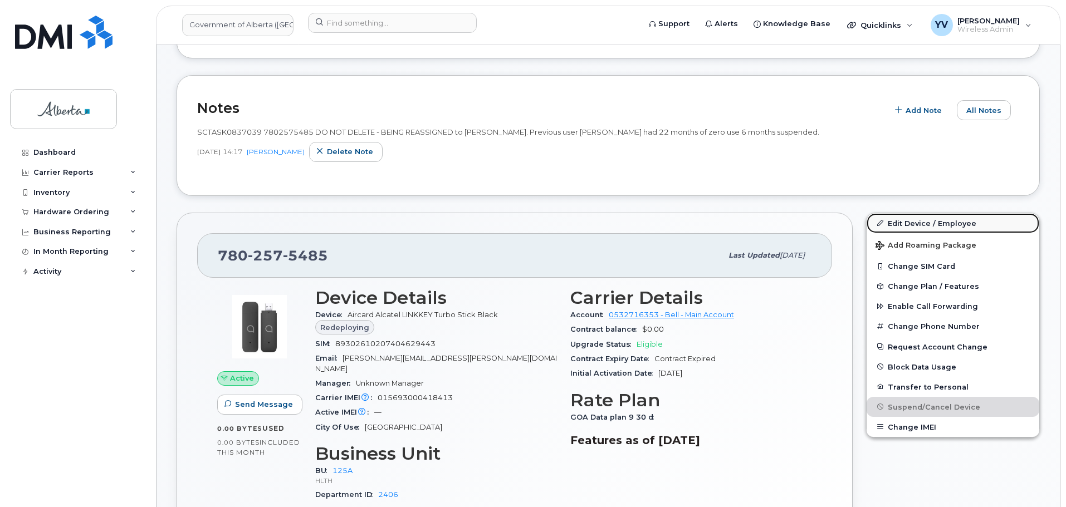
click at [905, 220] on link "Edit Device / Employee" at bounding box center [953, 223] width 173 height 20
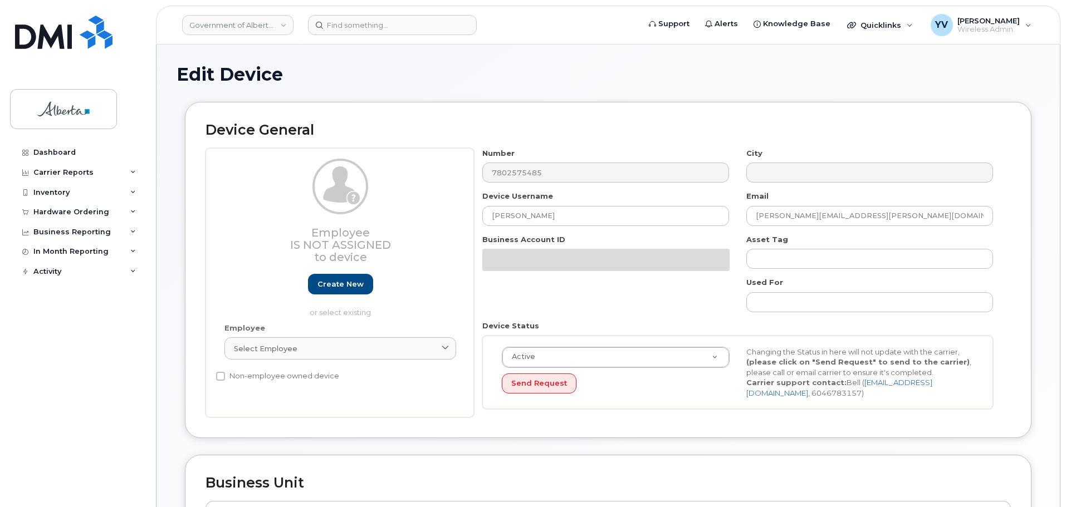
select select "4120335"
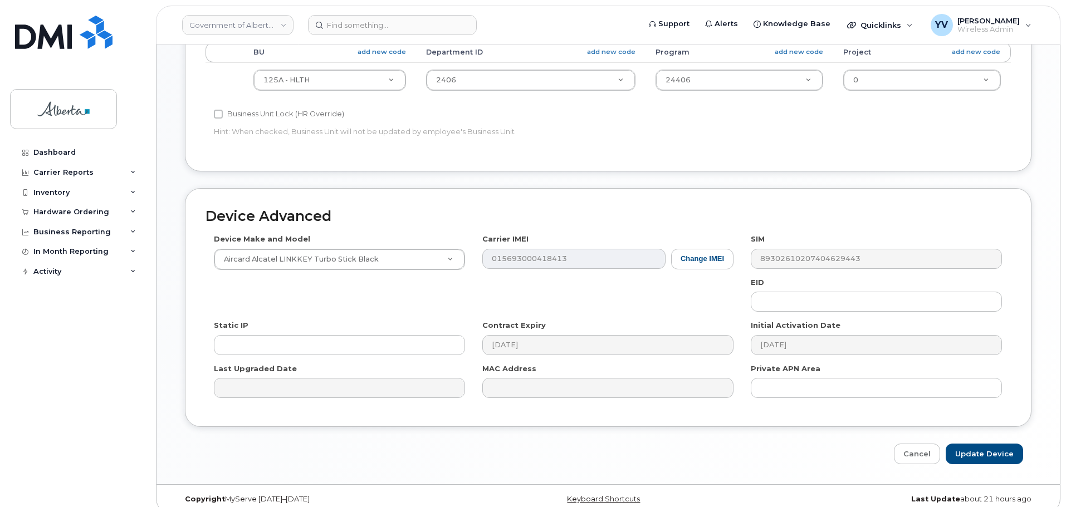
scroll to position [472, 0]
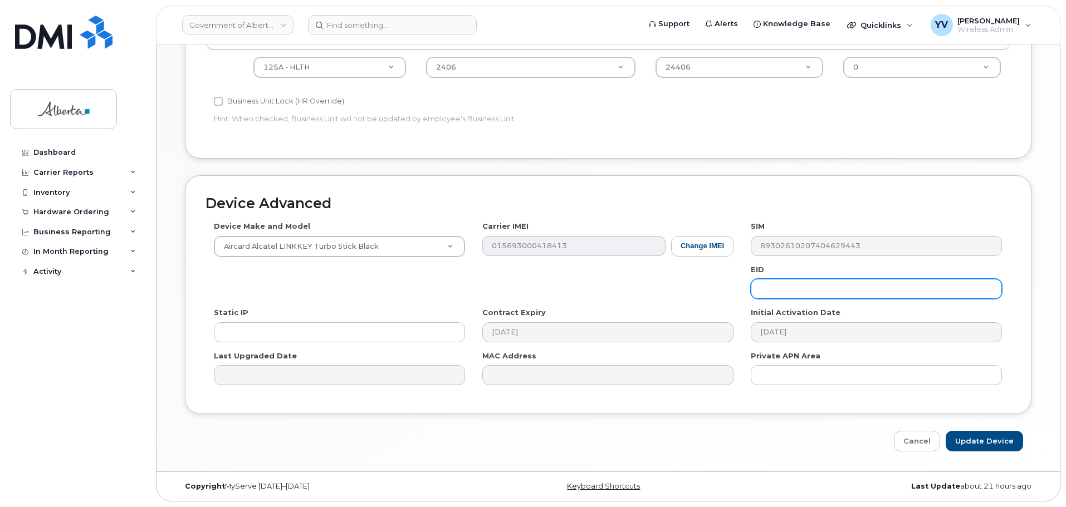
click at [779, 290] on input "text" at bounding box center [876, 289] width 251 height 20
paste input "89049032007208882600189450570767"
type input "89049032007208882600189450570767"
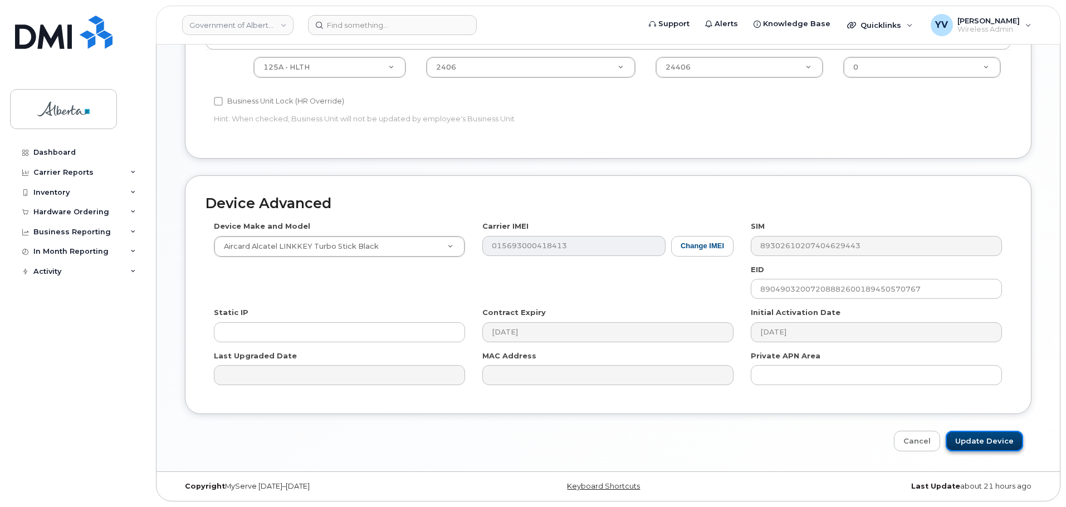
click at [976, 439] on input "Update Device" at bounding box center [984, 441] width 77 height 21
type input "Saving..."
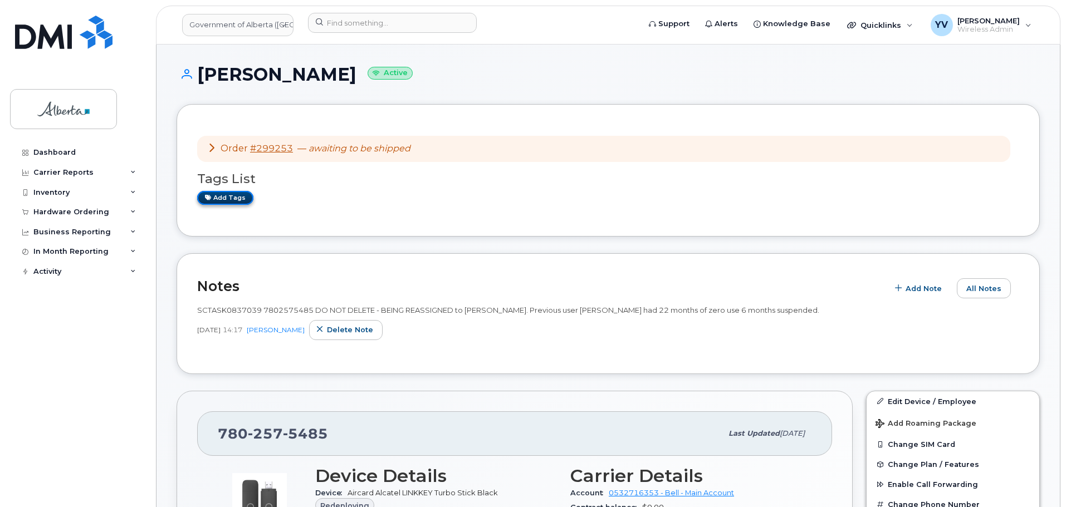
click at [218, 197] on link "Add tags" at bounding box center [225, 198] width 56 height 14
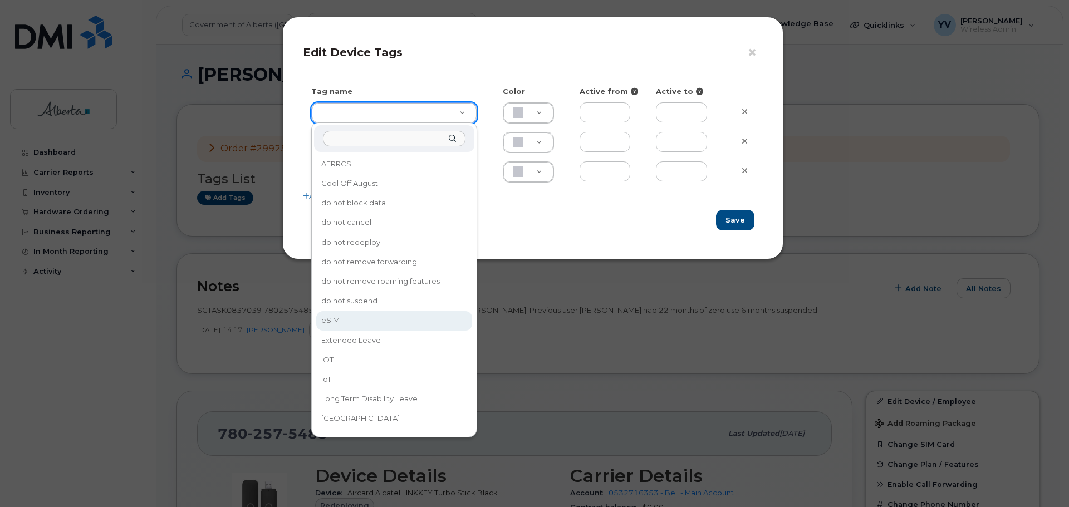
type input "eSIM"
type input "D6CDC1"
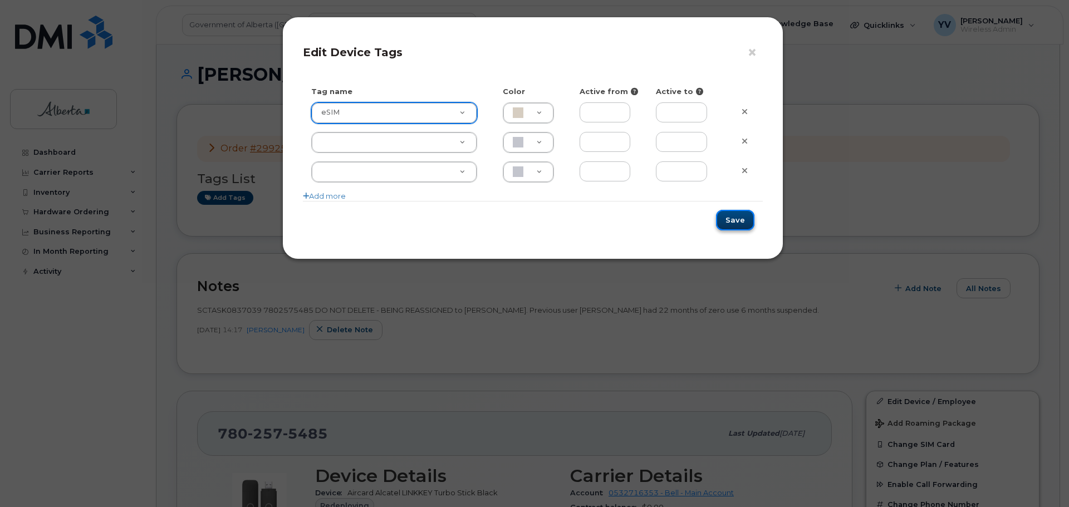
click at [737, 219] on button "Save" at bounding box center [735, 220] width 38 height 21
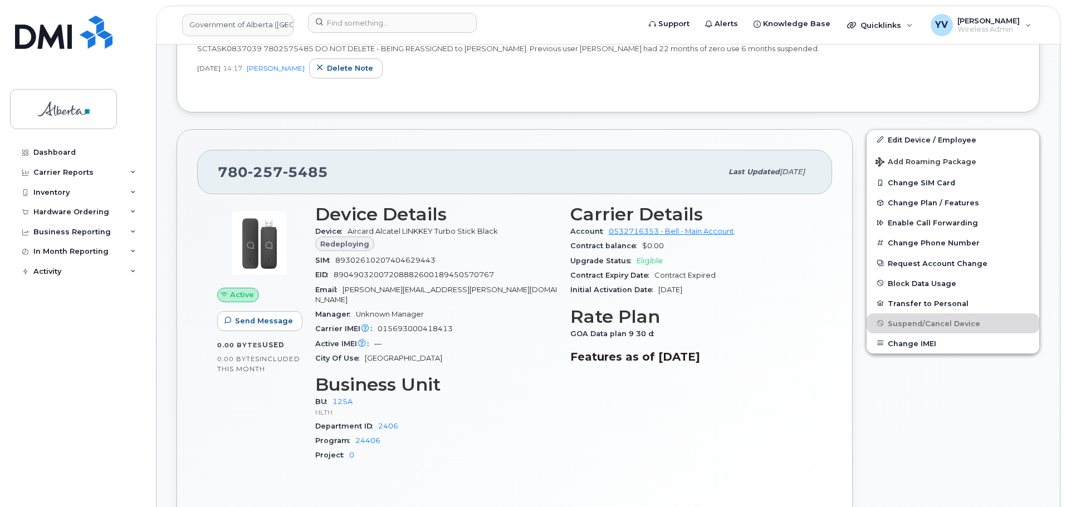
scroll to position [308, 0]
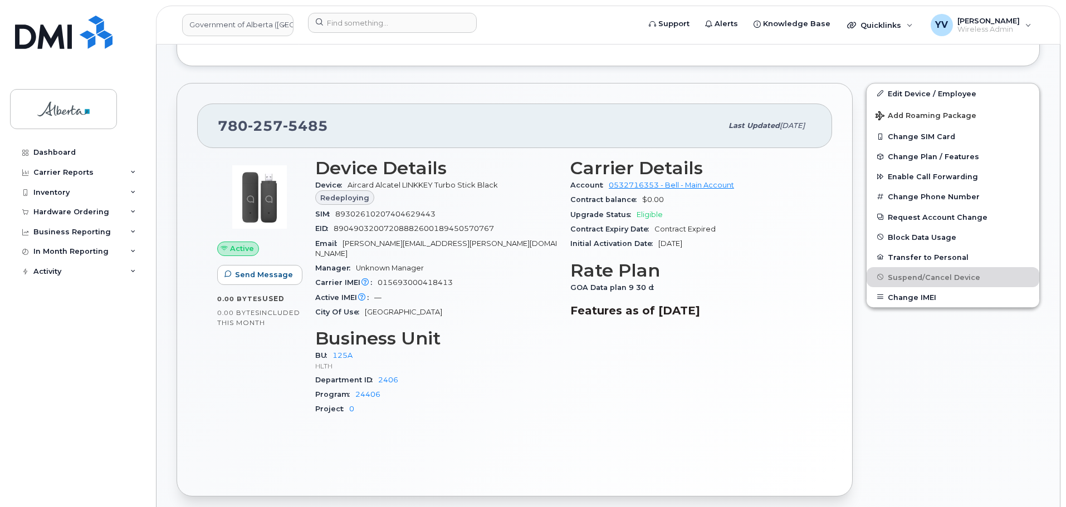
click at [248, 474] on div "780 257 5485 Last updated Aug 27, 2025 Active Send Message 0.00 Bytes  used 0.0…" at bounding box center [515, 290] width 676 height 414
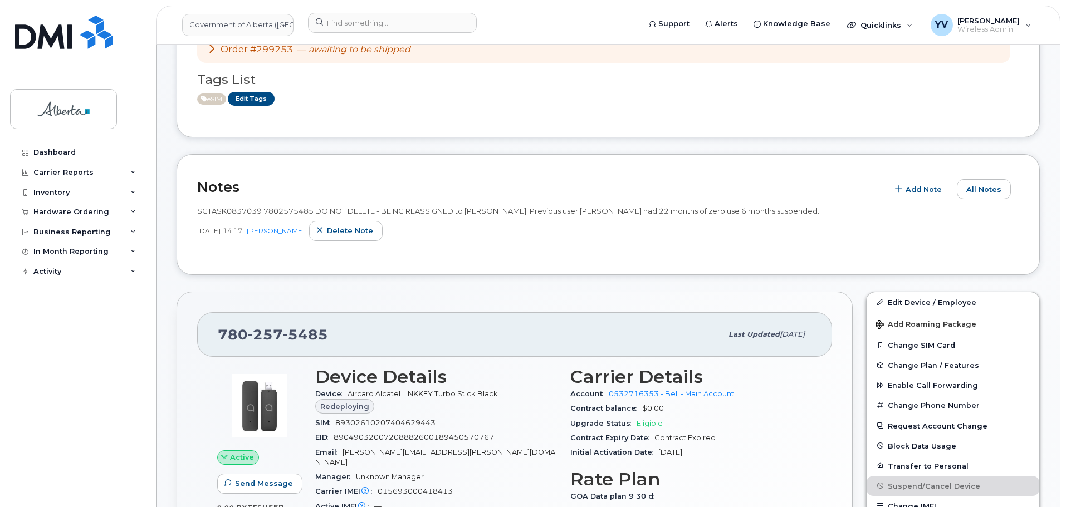
scroll to position [0, 0]
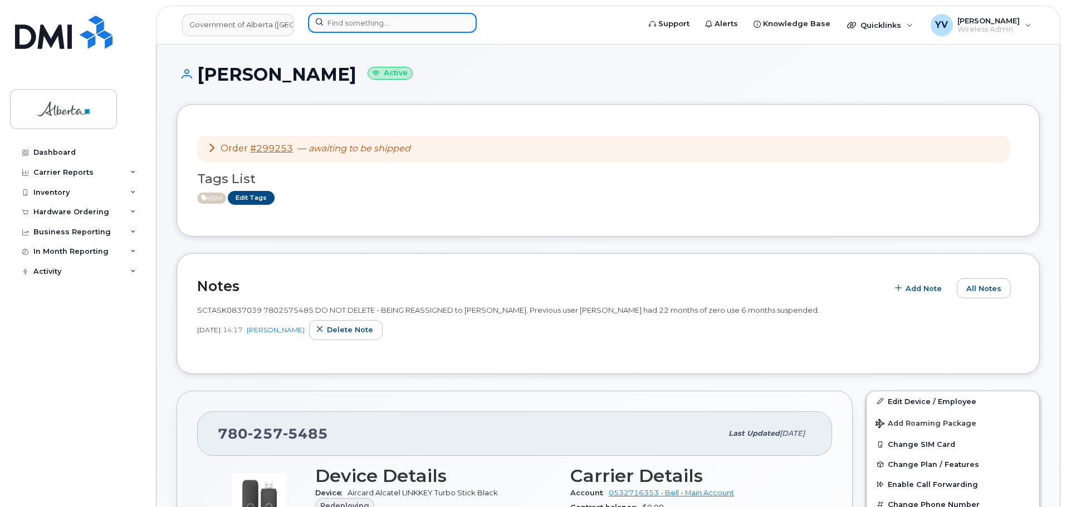
click at [342, 19] on input at bounding box center [392, 23] width 169 height 20
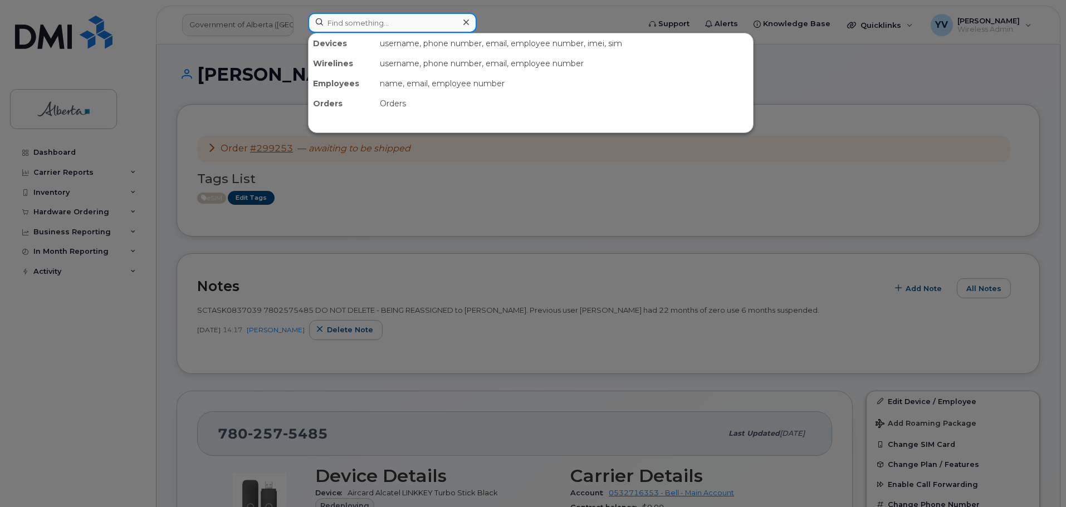
paste input "5873362368"
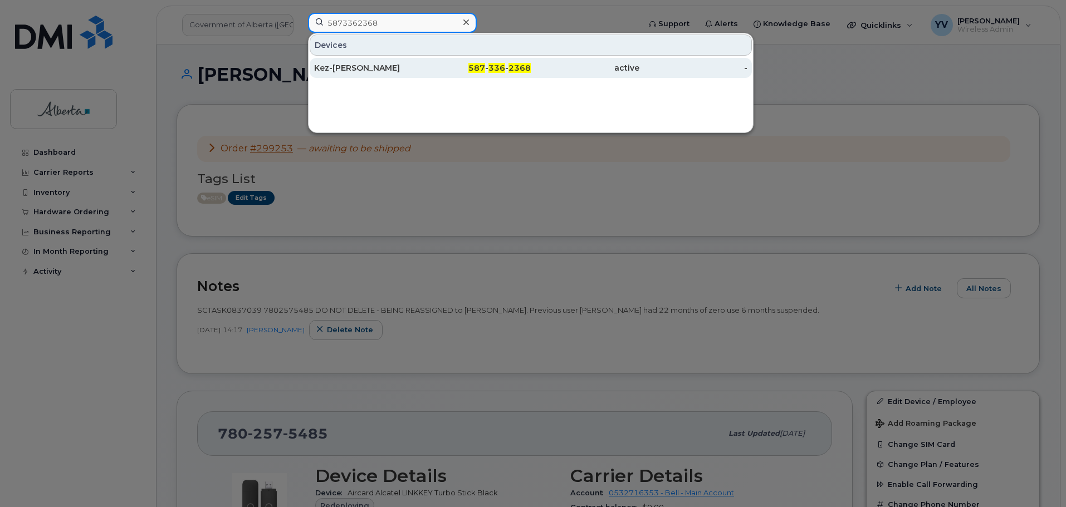
type input "5873362368"
click at [494, 67] on span "336" at bounding box center [497, 68] width 17 height 10
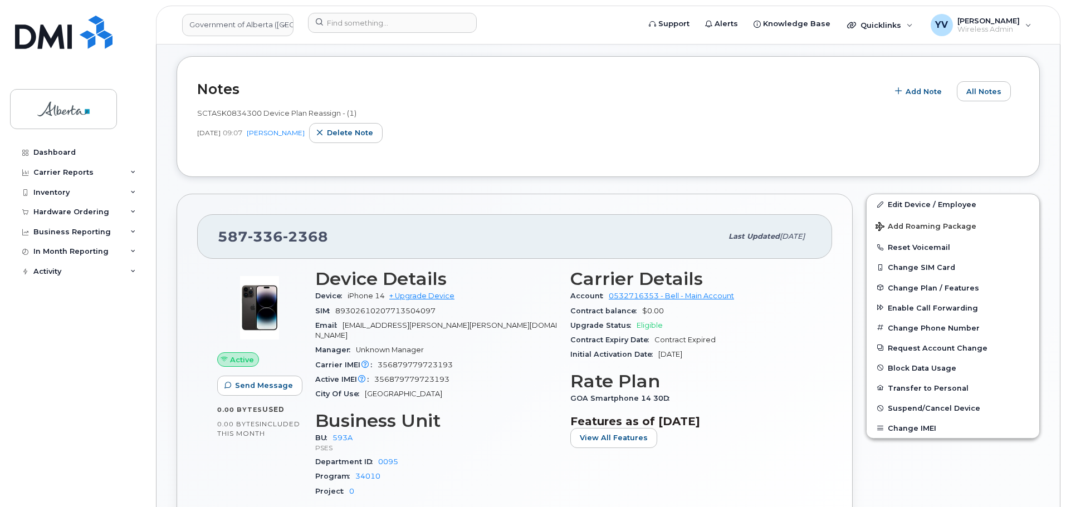
scroll to position [204, 0]
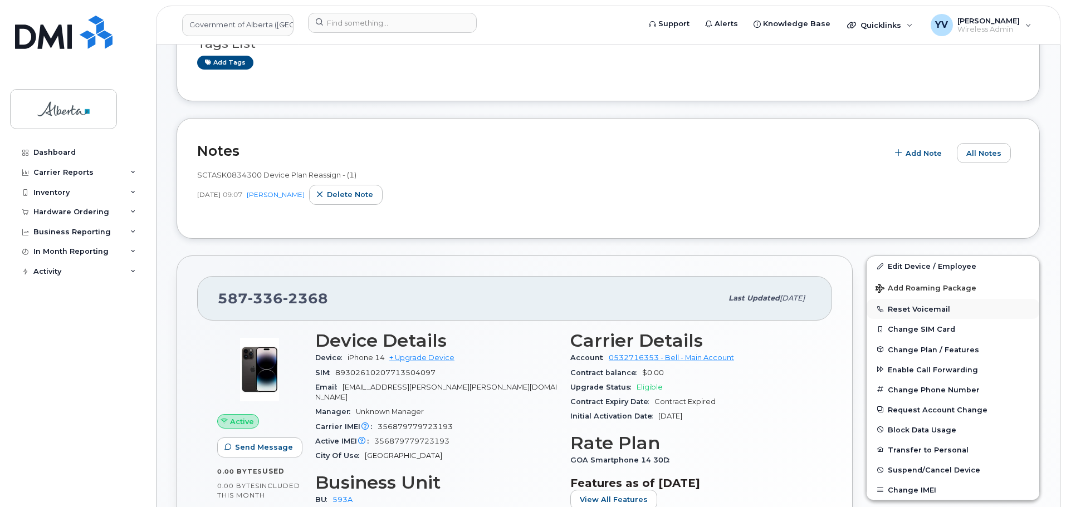
click at [916, 308] on button "Reset Voicemail" at bounding box center [953, 309] width 173 height 20
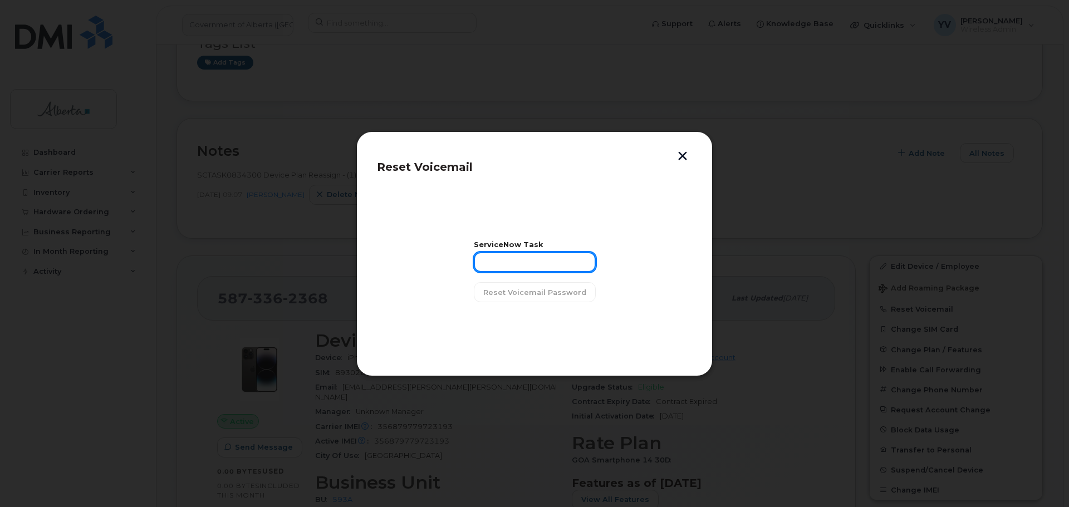
click at [515, 267] on input "text" at bounding box center [535, 262] width 122 height 20
paste input "SCTASK0839940"
type input "SCTASK0839940"
click at [522, 295] on span "Reset Voicemail Password" at bounding box center [534, 292] width 103 height 11
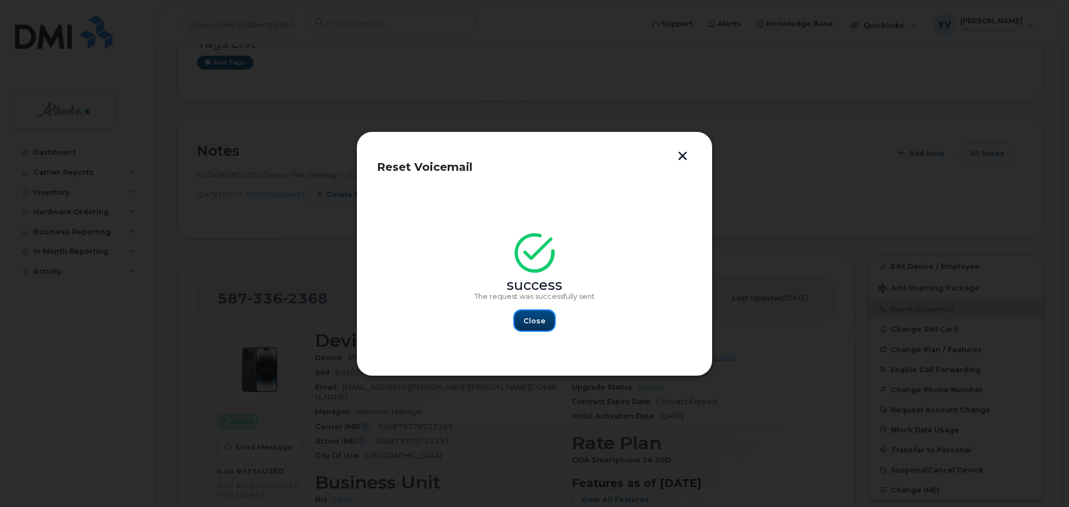
click at [528, 319] on span "Close" at bounding box center [535, 321] width 22 height 11
